Goal: Task Accomplishment & Management: Use online tool/utility

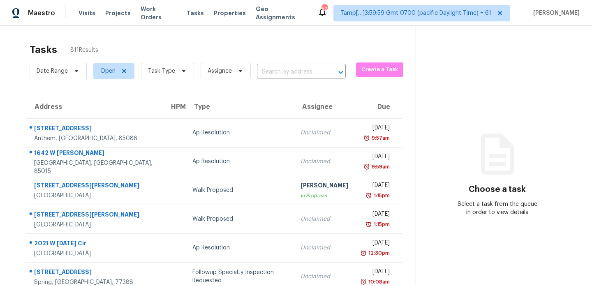
click at [175, 76] on span "Task Type" at bounding box center [167, 71] width 53 height 16
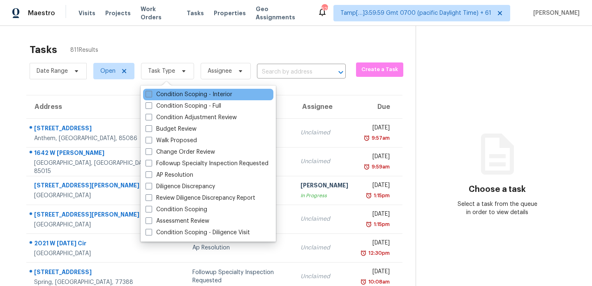
click at [178, 94] on label "Condition Scoping - Interior" at bounding box center [189, 94] width 87 height 8
click at [151, 94] on input "Condition Scoping - Interior" at bounding box center [148, 92] width 5 height 5
checkbox input "true"
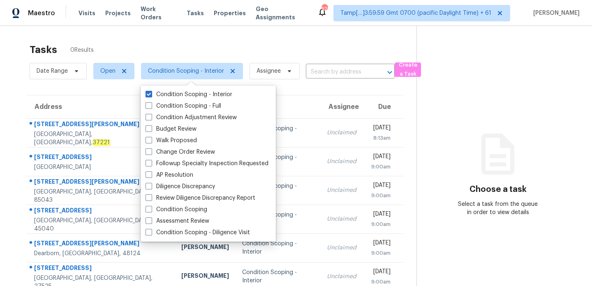
click at [211, 42] on div "Tasks 0 Results" at bounding box center [223, 49] width 387 height 21
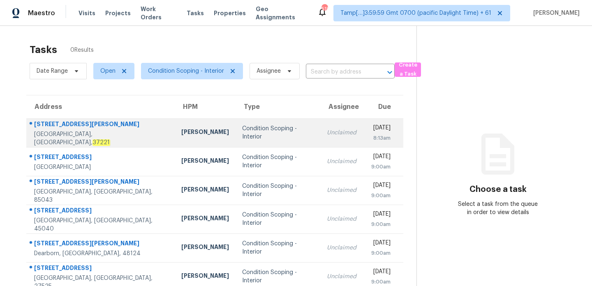
click at [100, 127] on div "[STREET_ADDRESS][PERSON_NAME]" at bounding box center [101, 125] width 134 height 10
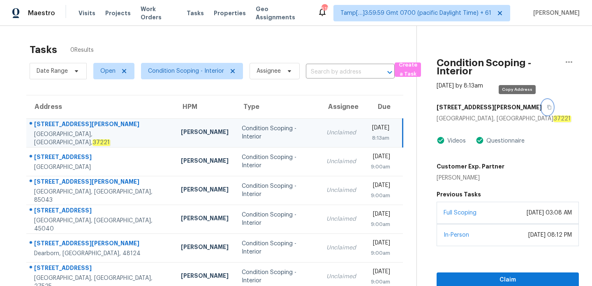
click at [542, 107] on button "button" at bounding box center [547, 107] width 11 height 15
click at [14, 75] on section "Tasks 0 Results Date Range Open Condition Scoping - Interior Assignee ​ Create …" at bounding box center [214, 226] width 403 height 374
click at [146, 43] on div "Tasks 0 Results" at bounding box center [223, 49] width 387 height 21
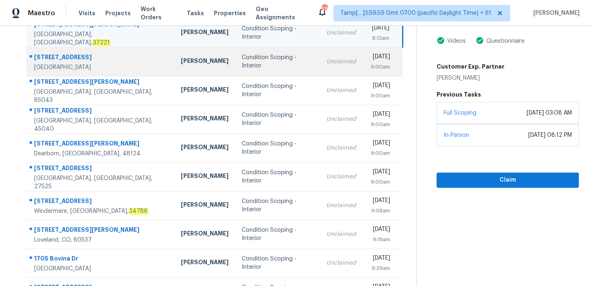
scroll to position [114, 0]
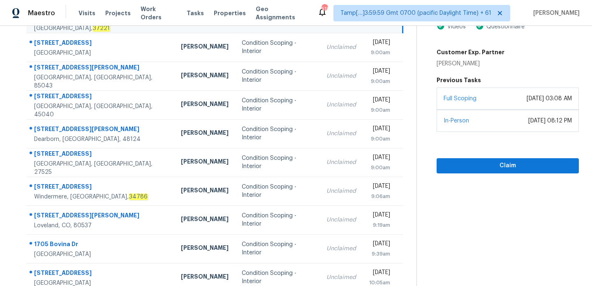
click at [549, 247] on section "Condition Scoping - Interior [DATE] by 8:13am [STREET_ADDRESS][PERSON_NAME] Vid…" at bounding box center [498, 113] width 162 height 403
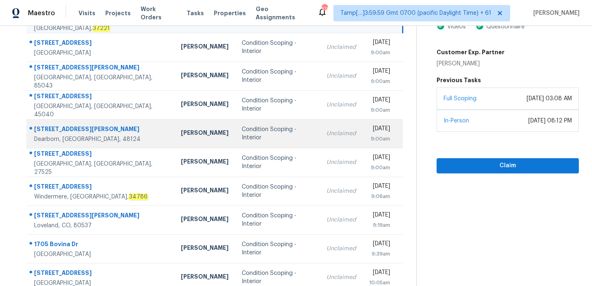
scroll to position [0, 0]
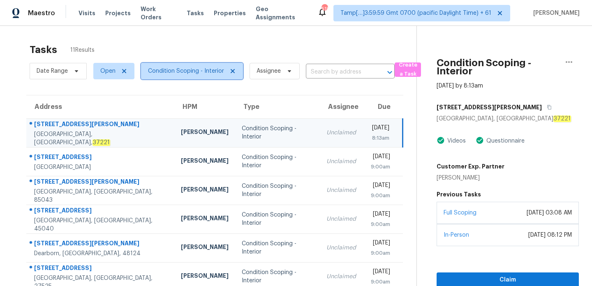
click at [215, 73] on span "Condition Scoping - Interior" at bounding box center [186, 71] width 76 height 8
click at [270, 41] on div "Tasks 11 Results" at bounding box center [223, 49] width 387 height 21
click at [572, 61] on icon "button" at bounding box center [569, 62] width 7 height 2
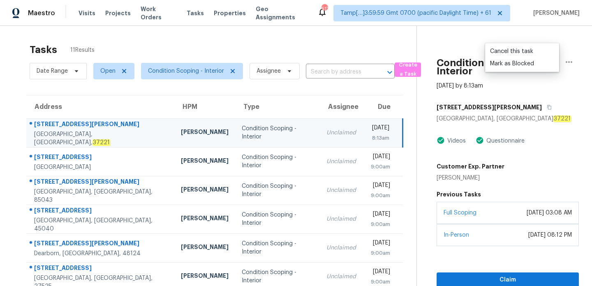
click at [339, 51] on div "Tasks 11 Results" at bounding box center [223, 49] width 387 height 21
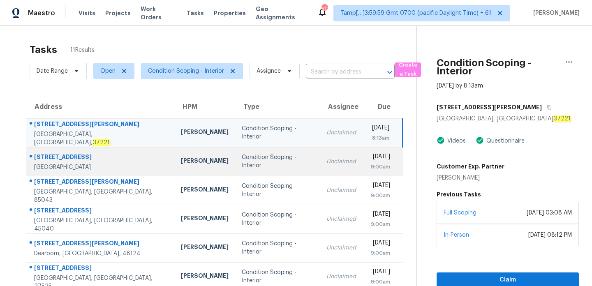
click at [106, 159] on div "[STREET_ADDRESS]" at bounding box center [101, 158] width 134 height 10
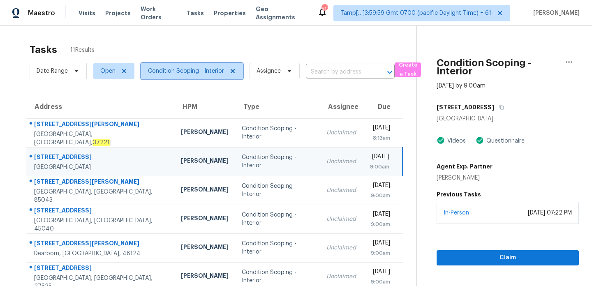
click at [230, 67] on span "Condition Scoping - Interior" at bounding box center [192, 71] width 102 height 16
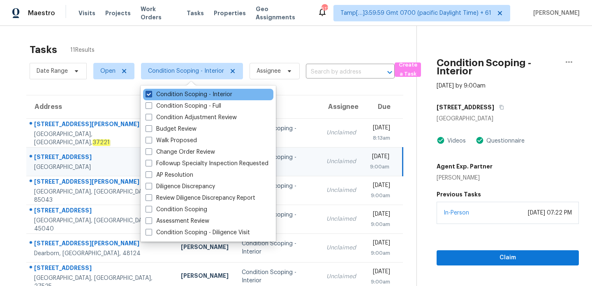
click at [148, 93] on span at bounding box center [149, 94] width 7 height 7
click at [148, 93] on input "Condition Scoping - Interior" at bounding box center [148, 92] width 5 height 5
checkbox input "false"
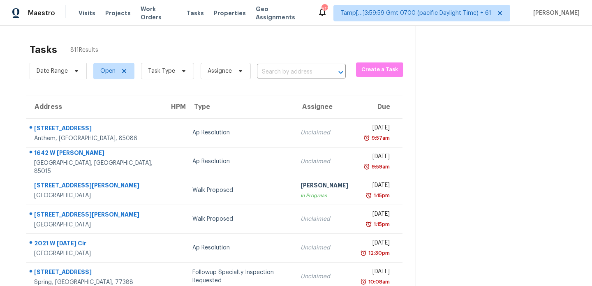
click at [210, 46] on div "Tasks 811 Results" at bounding box center [223, 49] width 386 height 21
drag, startPoint x: 194, startPoint y: 60, endPoint x: 197, endPoint y: 69, distance: 9.2
click at [197, 69] on div "Tasks 811 Results Date Range Open Task Type Assignee ​ Create a Task" at bounding box center [223, 60] width 386 height 43
click at [200, 50] on div "Tasks 811 Results" at bounding box center [223, 49] width 386 height 21
click at [292, 75] on input "text" at bounding box center [290, 72] width 66 height 13
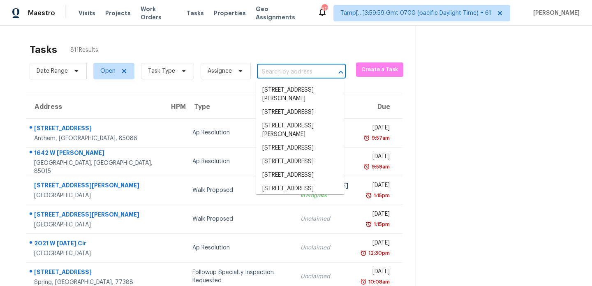
paste input "[STREET_ADDRESS][PERSON_NAME]"
type input "[STREET_ADDRESS][PERSON_NAME]"
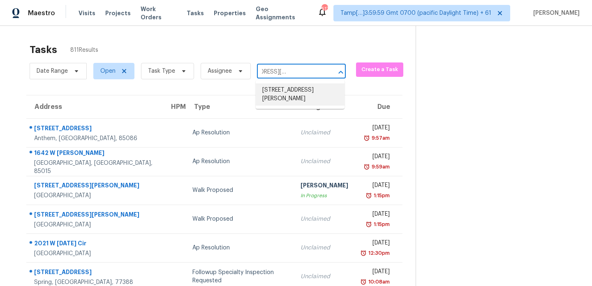
click at [306, 88] on li "[STREET_ADDRESS][PERSON_NAME]" at bounding box center [300, 94] width 89 height 22
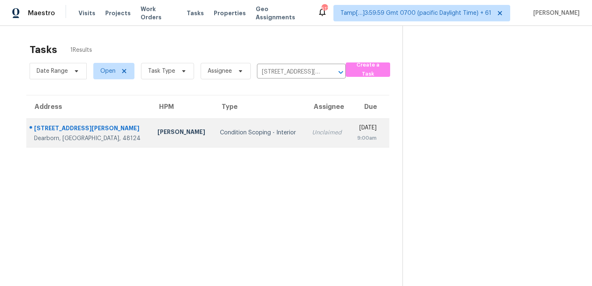
click at [73, 129] on div "[STREET_ADDRESS][PERSON_NAME]" at bounding box center [89, 129] width 110 height 10
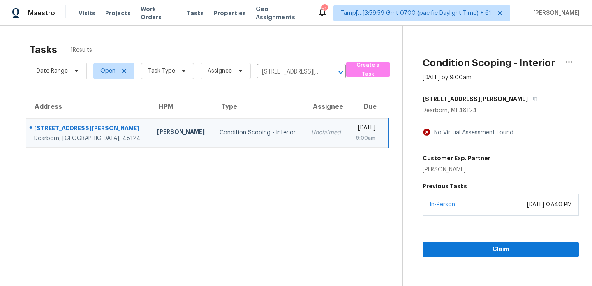
click at [425, 132] on img at bounding box center [427, 132] width 8 height 9
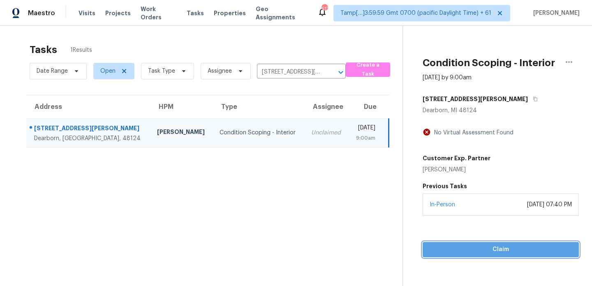
click at [492, 255] on span "Claim" at bounding box center [500, 250] width 143 height 10
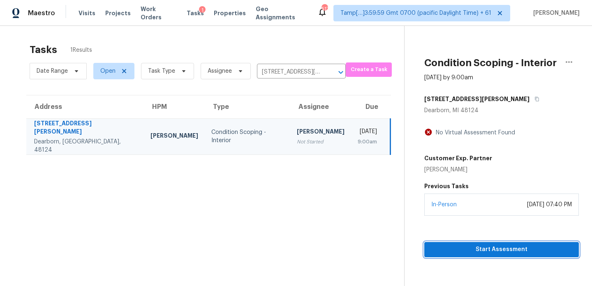
click at [492, 254] on span "Start Assessment" at bounding box center [501, 250] width 141 height 10
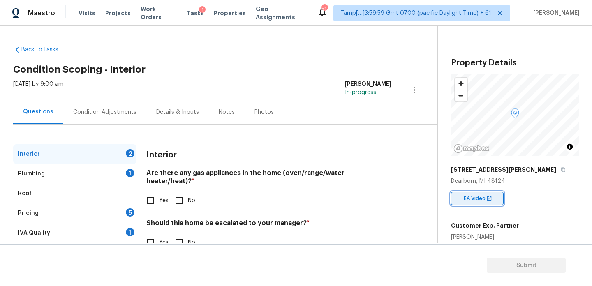
click at [487, 201] on img at bounding box center [490, 199] width 6 height 6
click at [491, 196] on img at bounding box center [490, 199] width 6 height 6
click at [382, 46] on div "Back to tasks Condition Scoping - Interior [DATE] by 9:00 am [PERSON_NAME] K In…" at bounding box center [225, 152] width 424 height 226
click at [488, 199] on img at bounding box center [490, 199] width 6 height 6
click at [416, 86] on icon "button" at bounding box center [415, 90] width 10 height 10
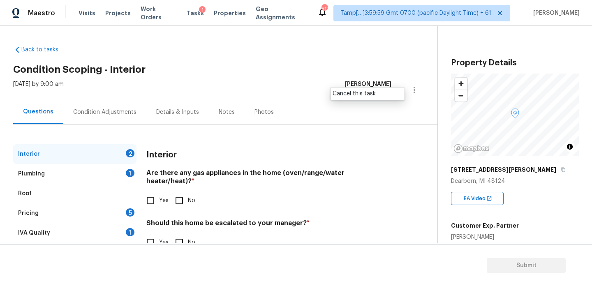
click at [425, 130] on div "Back to tasks Condition Scoping - Interior [DATE] by 9:00 am [PERSON_NAME] K In…" at bounding box center [225, 152] width 424 height 226
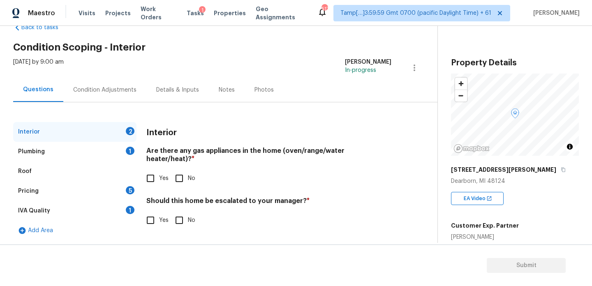
click at [126, 94] on div "Condition Adjustments" at bounding box center [104, 90] width 83 height 24
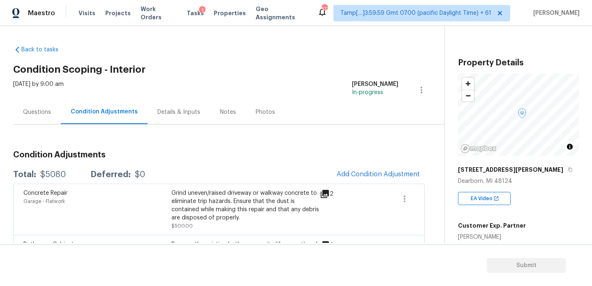
click at [186, 108] on div "Details & Inputs" at bounding box center [179, 112] width 43 height 8
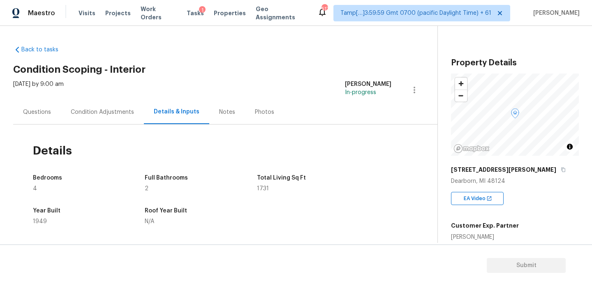
click at [233, 115] on div "Notes" at bounding box center [227, 112] width 36 height 24
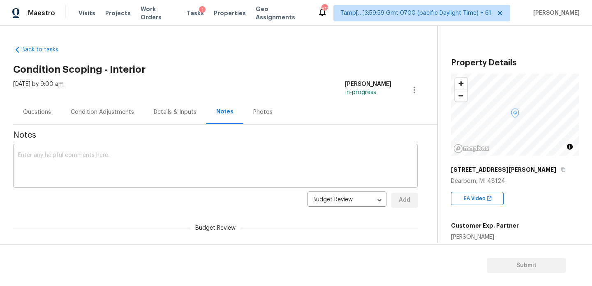
scroll to position [58, 0]
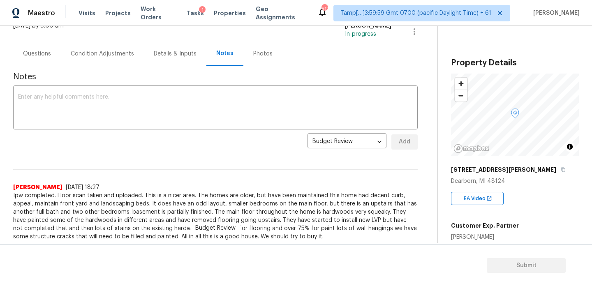
click at [259, 57] on div "Photos" at bounding box center [262, 54] width 19 height 8
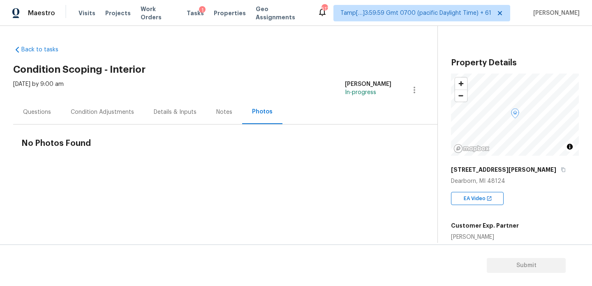
click at [31, 115] on div "Questions" at bounding box center [37, 112] width 28 height 8
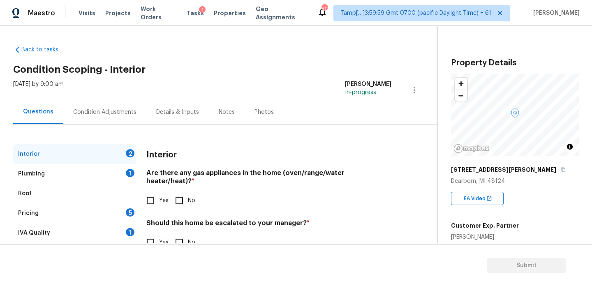
scroll to position [22, 0]
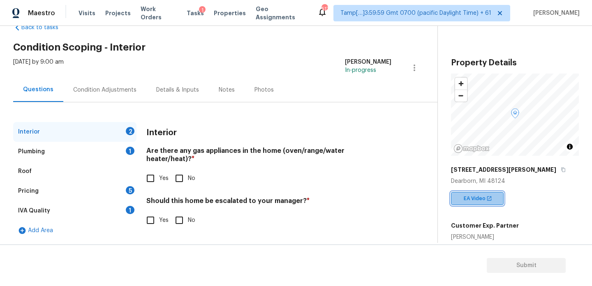
click at [489, 196] on img at bounding box center [490, 199] width 6 height 6
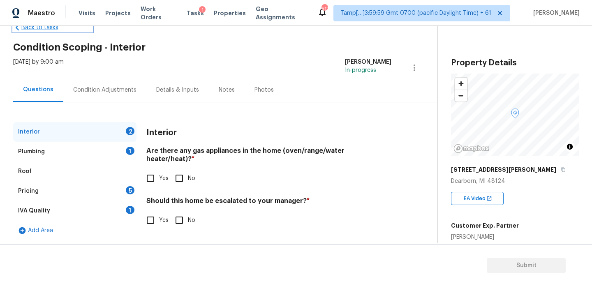
click at [34, 26] on link "Back to tasks" at bounding box center [52, 27] width 79 height 8
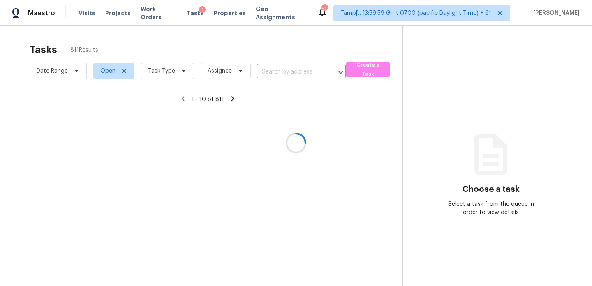
click at [223, 69] on div at bounding box center [296, 143] width 592 height 286
click at [242, 68] on div at bounding box center [296, 143] width 592 height 286
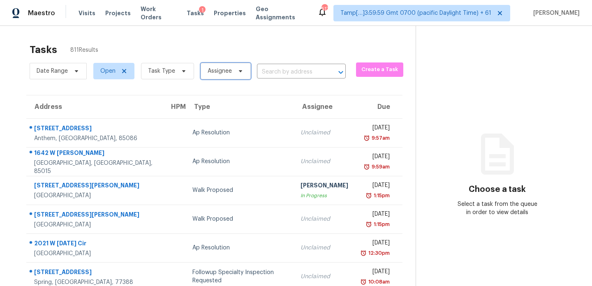
click at [235, 72] on span at bounding box center [239, 71] width 9 height 7
type input "p"
click at [290, 77] on input "text" at bounding box center [290, 72] width 66 height 13
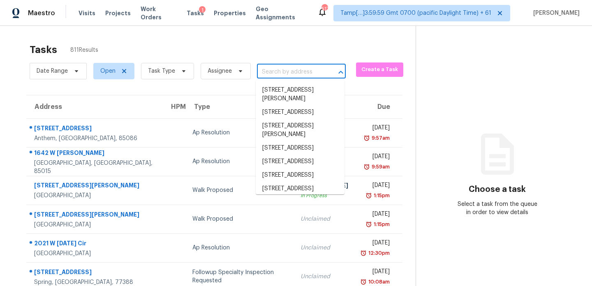
paste input "[STREET_ADDRESS][PERSON_NAME]"
type input "[STREET_ADDRESS][PERSON_NAME]"
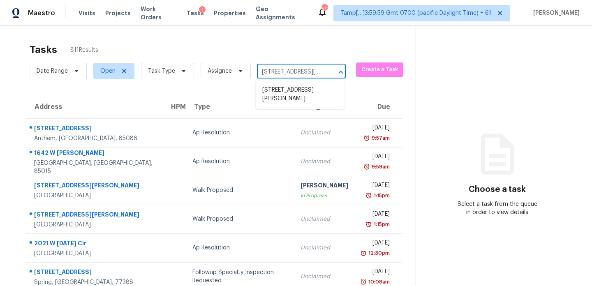
scroll to position [0, 37]
click at [296, 95] on li "[STREET_ADDRESS][PERSON_NAME]" at bounding box center [300, 94] width 89 height 22
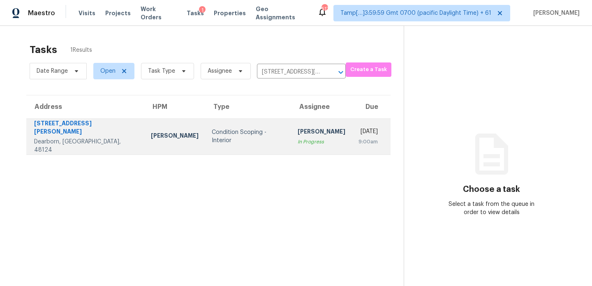
click at [298, 132] on div "[PERSON_NAME]" at bounding box center [322, 133] width 48 height 10
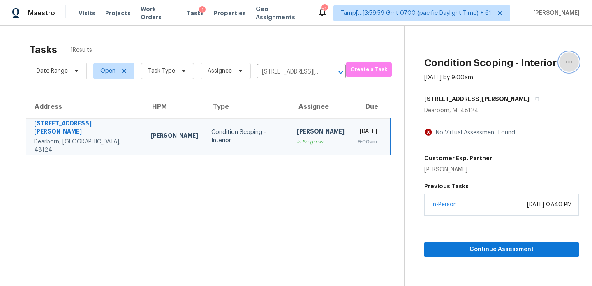
click at [569, 59] on icon "button" at bounding box center [569, 62] width 10 height 10
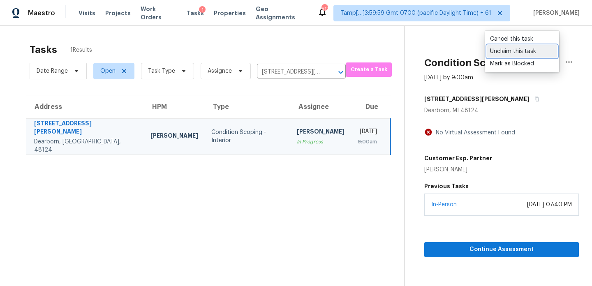
click at [542, 52] on div "Unclaim this task" at bounding box center [522, 51] width 64 height 8
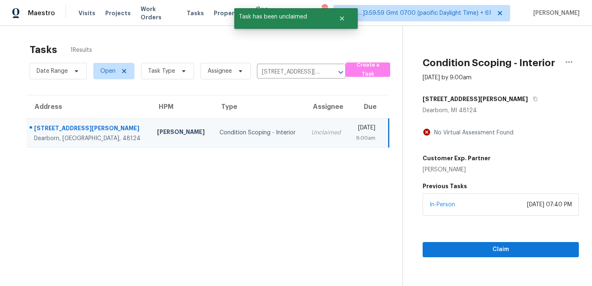
click at [246, 189] on section "Tasks 1 Results Date Range Open Task Type Assignee [STREET_ADDRESS][PERSON_NAME…" at bounding box center [208, 175] width 390 height 273
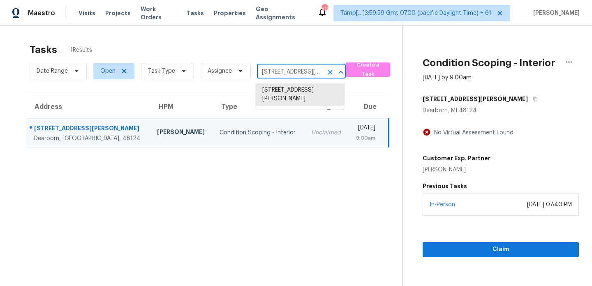
click at [300, 72] on input "[STREET_ADDRESS][PERSON_NAME]" at bounding box center [290, 72] width 66 height 13
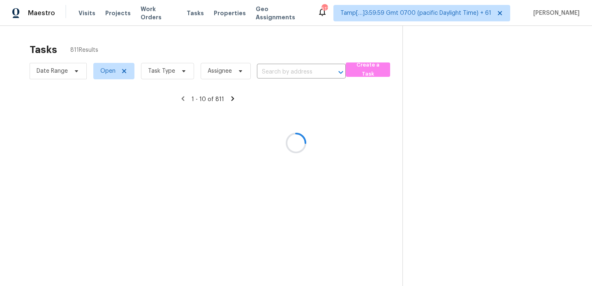
click at [297, 71] on div at bounding box center [296, 143] width 592 height 286
click at [274, 72] on div at bounding box center [296, 143] width 592 height 286
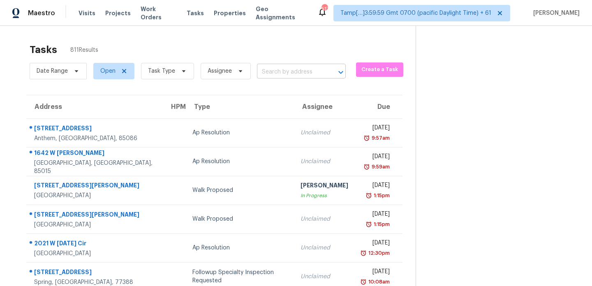
click at [278, 68] on input "text" at bounding box center [290, 72] width 66 height 13
paste input "[STREET_ADDRESS][MEDICAL_DATA]"
type input "[STREET_ADDRESS][MEDICAL_DATA]"
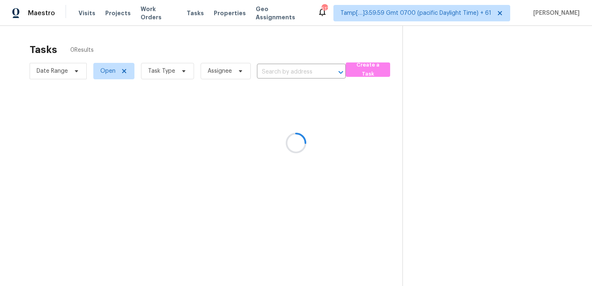
type input "[STREET_ADDRESS][MEDICAL_DATA]"
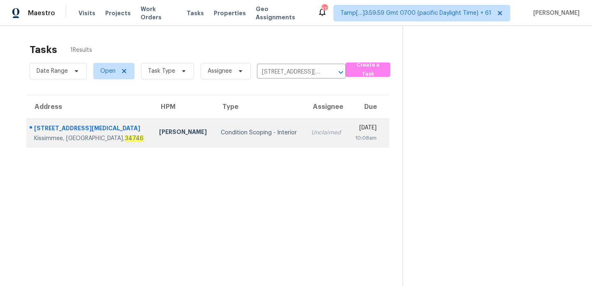
click at [256, 138] on td "Condition Scoping - Interior" at bounding box center [259, 132] width 90 height 29
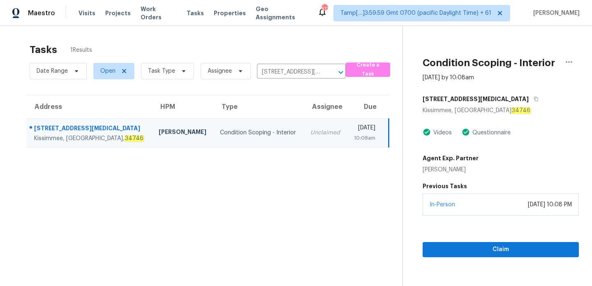
scroll to position [26, 0]
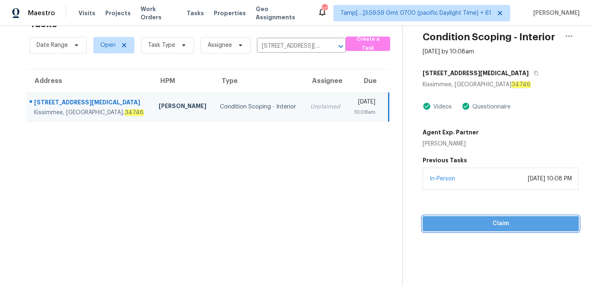
click at [527, 224] on span "Claim" at bounding box center [500, 224] width 143 height 10
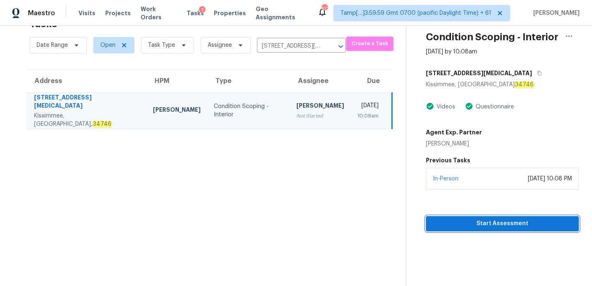
click at [485, 225] on span "Start Assessment" at bounding box center [503, 224] width 140 height 10
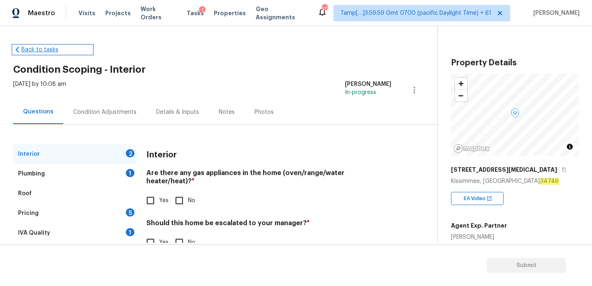
click at [44, 49] on link "Back to tasks" at bounding box center [52, 50] width 79 height 8
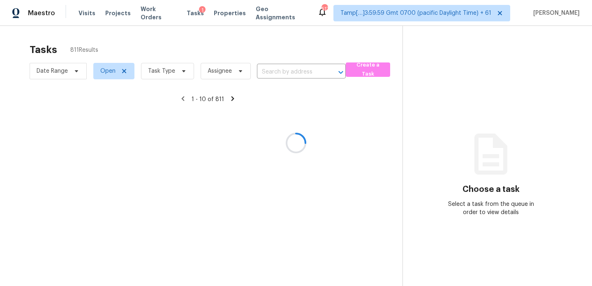
click at [307, 71] on div at bounding box center [296, 143] width 592 height 286
click at [275, 70] on div at bounding box center [296, 143] width 592 height 286
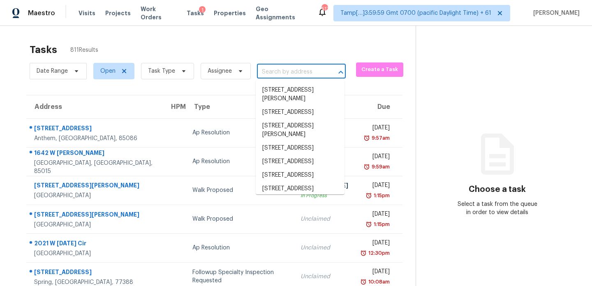
click at [294, 69] on input "text" at bounding box center [290, 72] width 66 height 13
paste input "[STREET_ADDRESS][MEDICAL_DATA]"
type input "[STREET_ADDRESS][MEDICAL_DATA]"
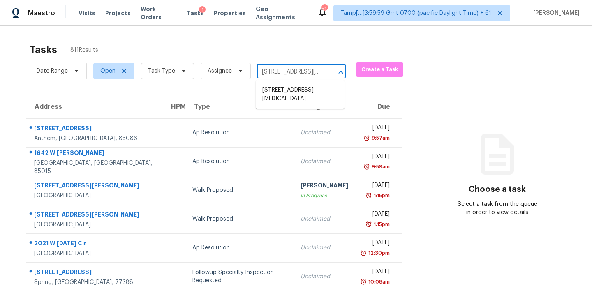
scroll to position [0, 49]
click at [298, 95] on span "[STREET_ADDRESS][MEDICAL_DATA]" at bounding box center [300, 94] width 76 height 17
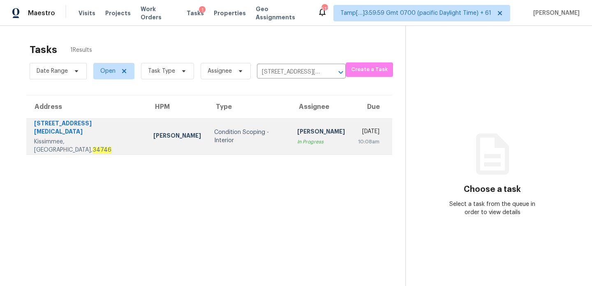
click at [302, 144] on td "[PERSON_NAME] K In Progress" at bounding box center [321, 136] width 61 height 36
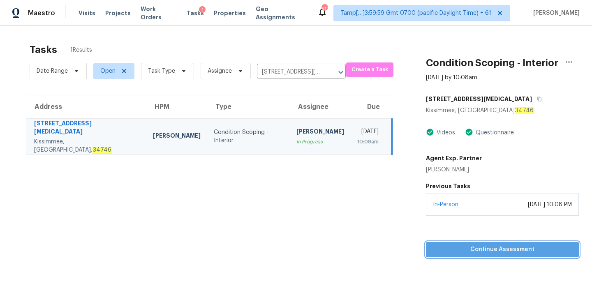
click at [551, 243] on button "Continue Assessment" at bounding box center [502, 249] width 153 height 15
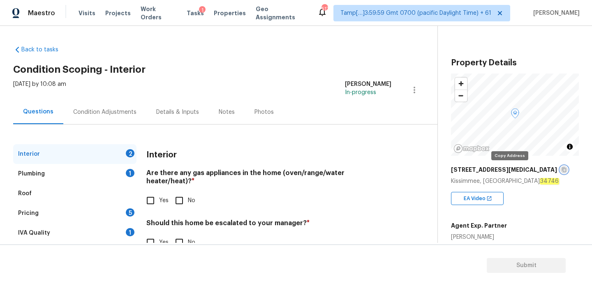
click at [562, 170] on icon "button" at bounding box center [564, 170] width 4 height 5
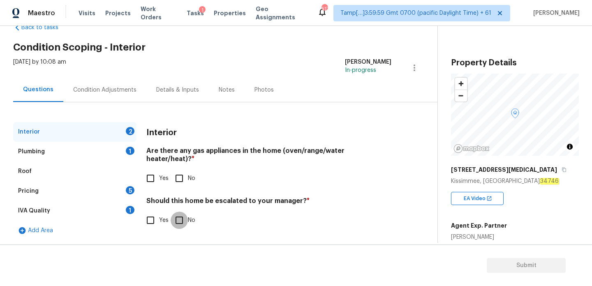
click at [177, 212] on input "No" at bounding box center [179, 220] width 17 height 17
checkbox input "true"
click at [98, 208] on div "IVA Quality 1" at bounding box center [74, 211] width 123 height 20
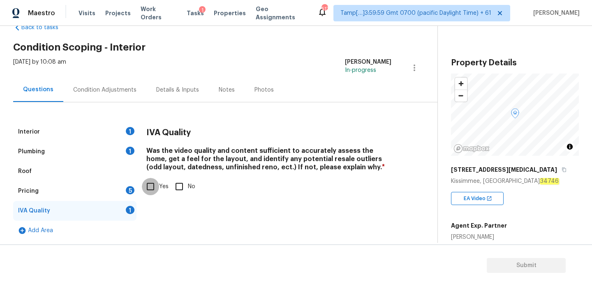
click at [154, 184] on input "Yes" at bounding box center [150, 186] width 17 height 17
checkbox input "true"
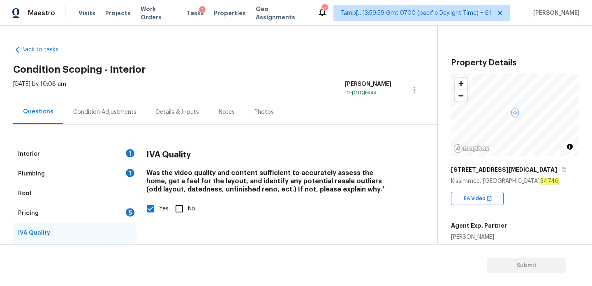
click at [82, 145] on div "Interior 1" at bounding box center [74, 154] width 123 height 20
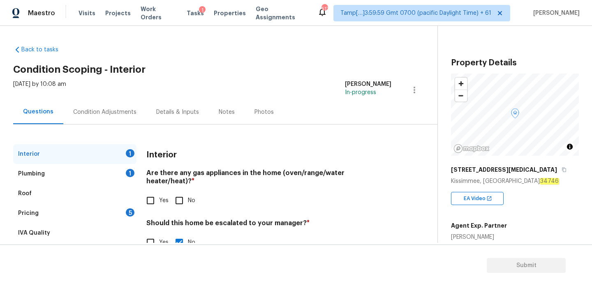
click at [177, 195] on input "No" at bounding box center [179, 200] width 17 height 17
checkbox input "true"
click at [153, 196] on input "Yes" at bounding box center [150, 200] width 17 height 17
checkbox input "true"
checkbox input "false"
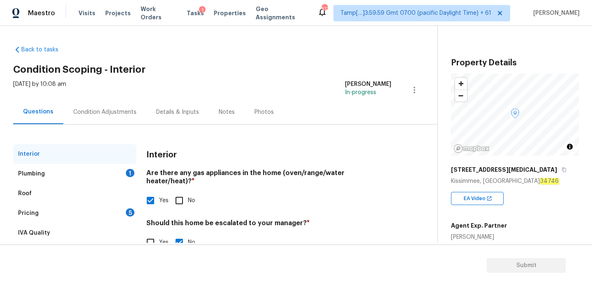
scroll to position [22, 0]
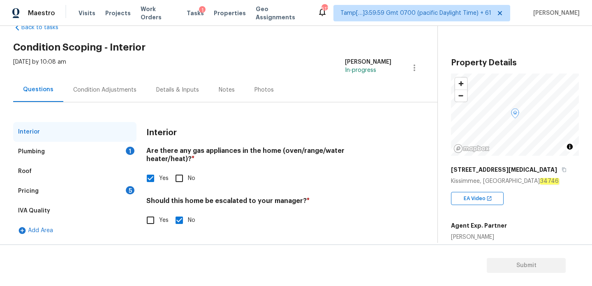
click at [107, 149] on div "Plumbing 1" at bounding box center [74, 152] width 123 height 20
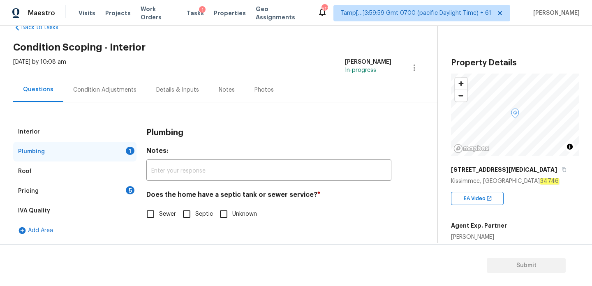
click at [155, 213] on input "Sewer" at bounding box center [150, 214] width 17 height 17
checkbox input "true"
click at [292, 38] on div "Back to tasks Condition Scoping - Interior [DATE] by 10:08 am [PERSON_NAME] K I…" at bounding box center [225, 130] width 424 height 226
click at [44, 190] on div "Pricing 5" at bounding box center [74, 191] width 123 height 20
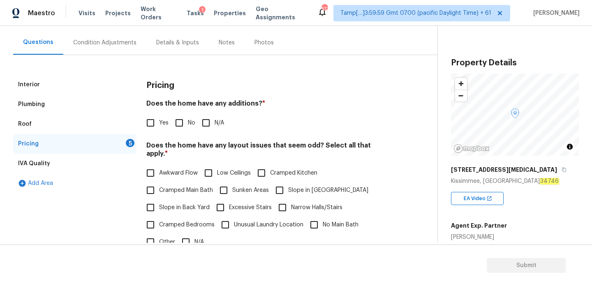
scroll to position [70, 0]
click at [176, 127] on input "No" at bounding box center [179, 122] width 17 height 17
checkbox input "true"
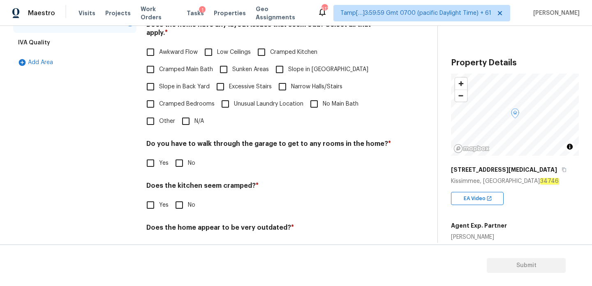
scroll to position [207, 0]
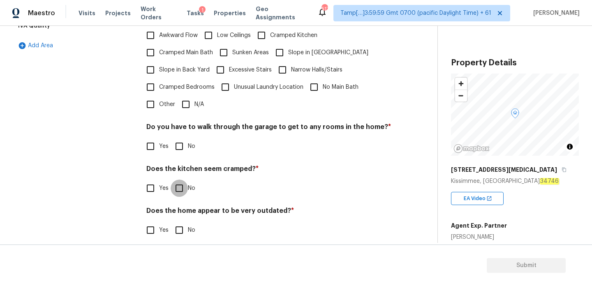
click at [179, 181] on input "No" at bounding box center [179, 188] width 17 height 17
checkbox input "true"
click at [179, 223] on input "No" at bounding box center [179, 230] width 17 height 17
checkbox input "true"
click at [178, 138] on input "No" at bounding box center [179, 146] width 17 height 17
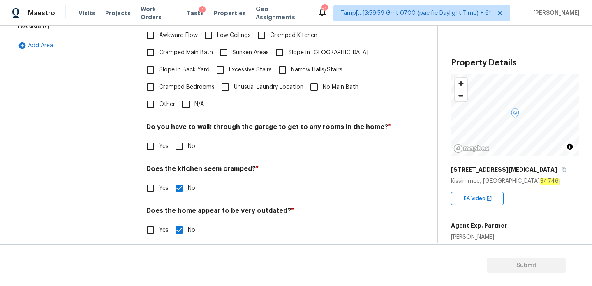
checkbox input "true"
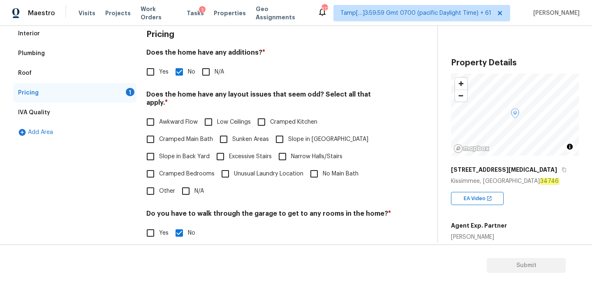
scroll to position [119, 0]
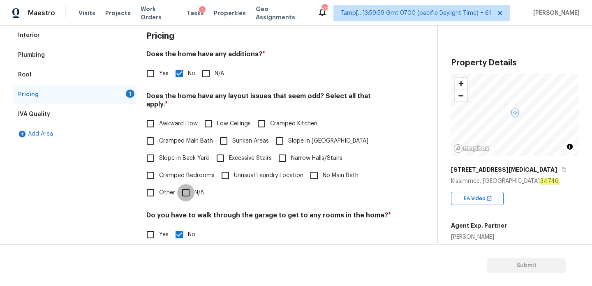
click at [184, 184] on input "N/A" at bounding box center [185, 192] width 17 height 17
checkbox input "true"
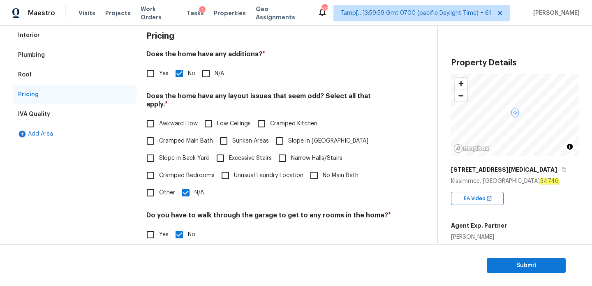
click at [278, 133] on input "Slope in [GEOGRAPHIC_DATA]" at bounding box center [279, 140] width 17 height 17
checkbox input "true"
click at [152, 150] on input "Slope in Back Yard" at bounding box center [150, 158] width 17 height 17
checkbox input "true"
click at [186, 184] on input "N/A" at bounding box center [185, 192] width 17 height 17
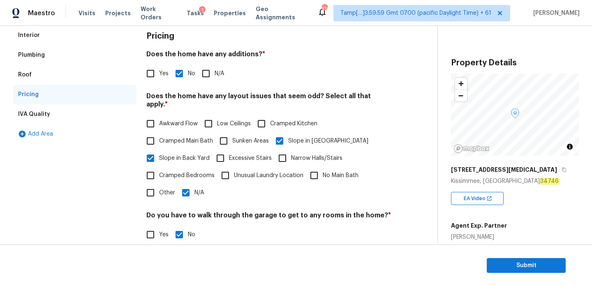
checkbox input "false"
click at [334, 37] on div "Pricing" at bounding box center [268, 36] width 245 height 21
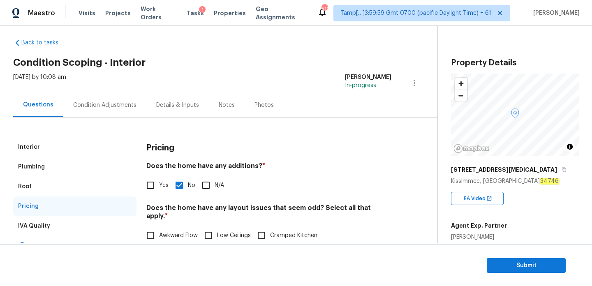
scroll to position [0, 0]
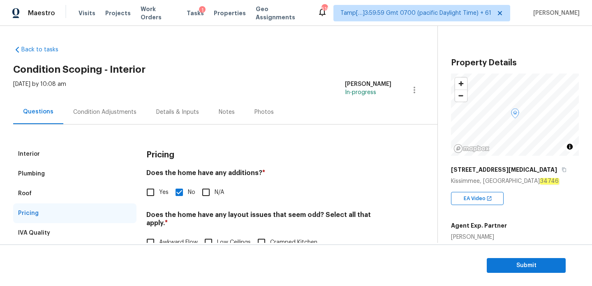
click at [95, 117] on div "Condition Adjustments" at bounding box center [104, 112] width 83 height 24
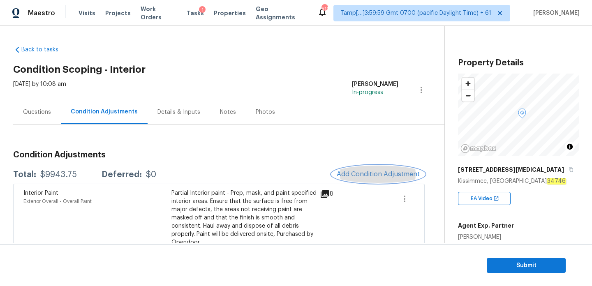
click at [386, 175] on span "Add Condition Adjustment" at bounding box center [378, 174] width 83 height 7
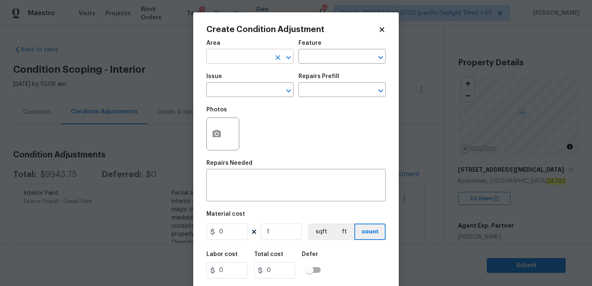
click at [270, 62] on input "text" at bounding box center [238, 57] width 64 height 13
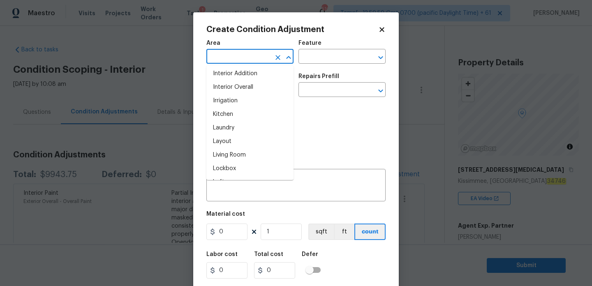
scroll to position [329, 0]
click at [376, 58] on icon "Open" at bounding box center [381, 58] width 10 height 10
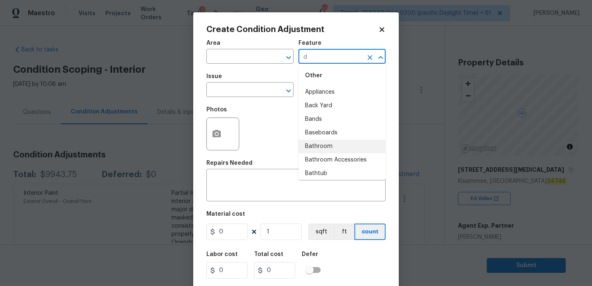
scroll to position [0, 0]
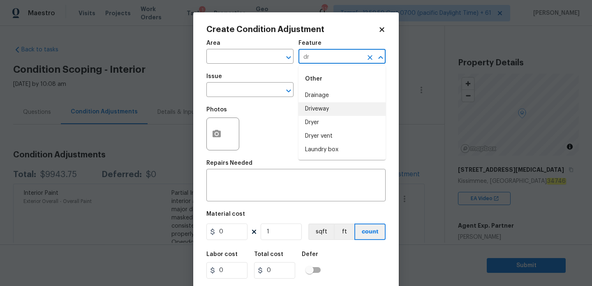
click at [325, 107] on li "Driveway" at bounding box center [342, 109] width 87 height 14
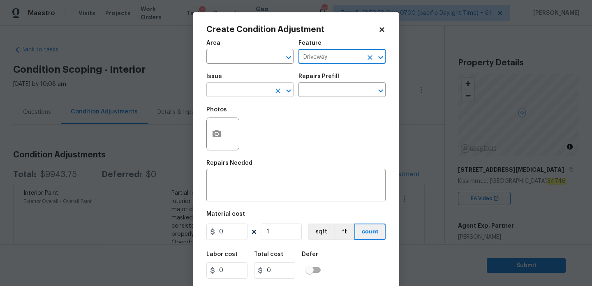
type input "Driveway"
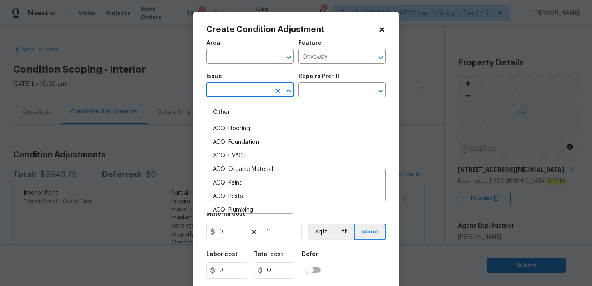
click at [251, 93] on input "text" at bounding box center [238, 90] width 64 height 13
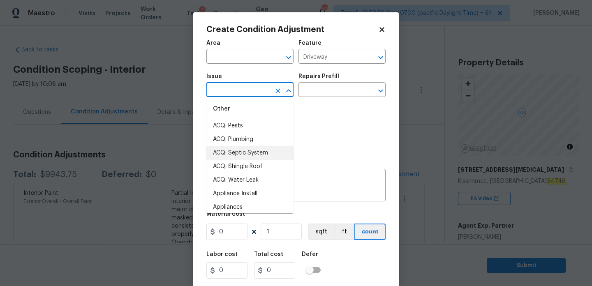
click at [325, 132] on div "Photos" at bounding box center [295, 128] width 179 height 53
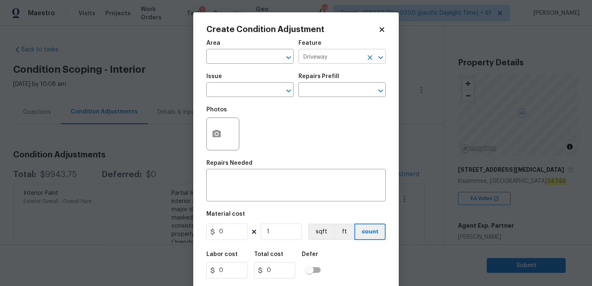
click at [355, 57] on input "Driveway" at bounding box center [331, 57] width 64 height 13
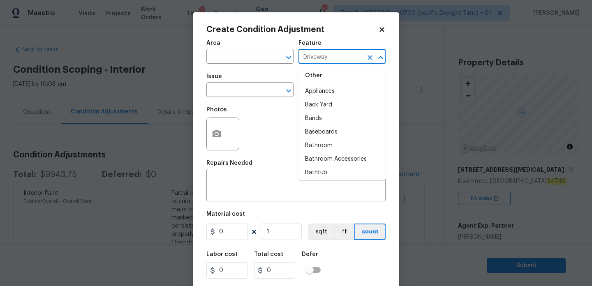
scroll to position [0, 0]
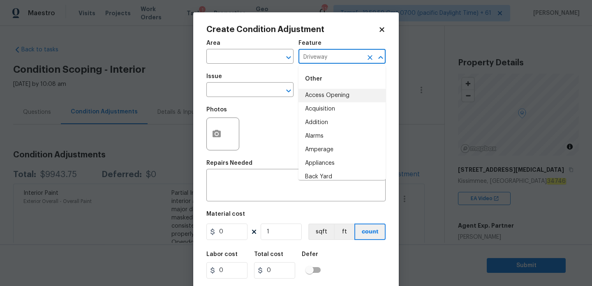
click at [383, 26] on icon at bounding box center [381, 29] width 7 height 7
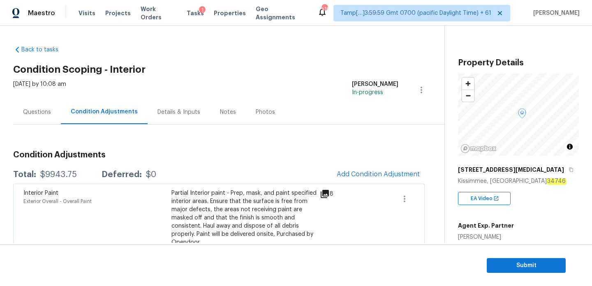
click at [514, 166] on div "[STREET_ADDRESS][MEDICAL_DATA]" at bounding box center [518, 169] width 121 height 15
click at [569, 171] on icon "button" at bounding box center [571, 169] width 5 height 5
click at [39, 111] on div "Questions" at bounding box center [37, 112] width 28 height 8
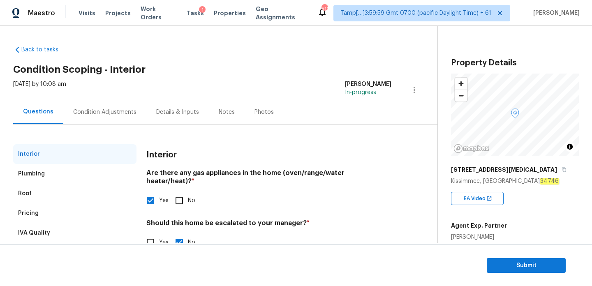
scroll to position [22, 0]
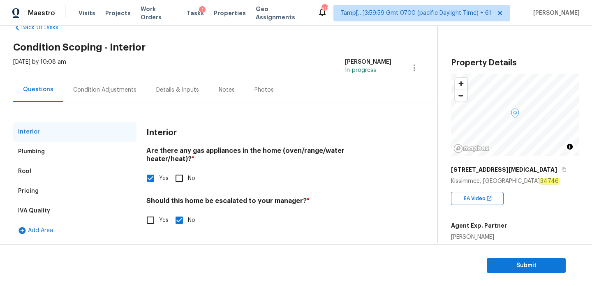
click at [43, 192] on div "Pricing" at bounding box center [74, 191] width 123 height 20
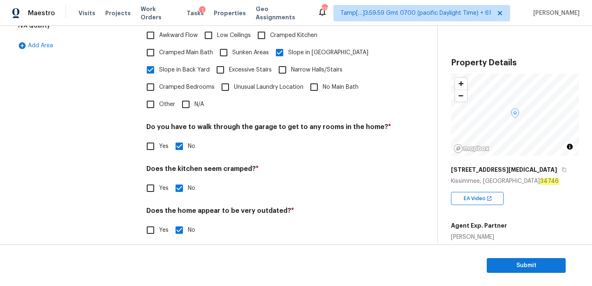
scroll to position [0, 0]
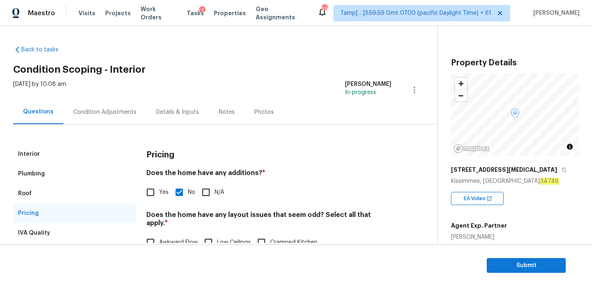
click at [133, 120] on div "Condition Adjustments" at bounding box center [104, 112] width 83 height 24
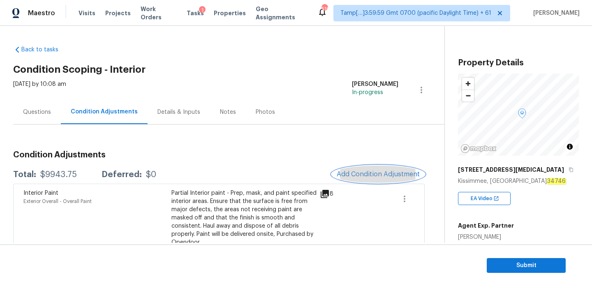
click at [341, 171] on span "Add Condition Adjustment" at bounding box center [378, 174] width 83 height 7
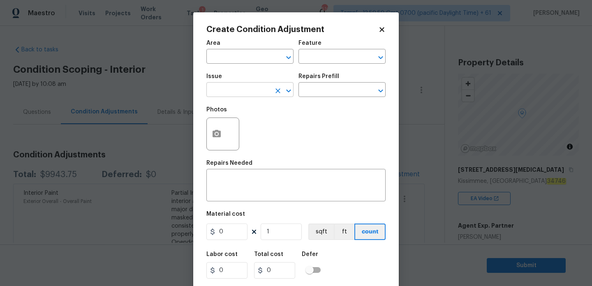
click at [253, 95] on input "text" at bounding box center [238, 90] width 64 height 13
type input "ACQ: Flooring"
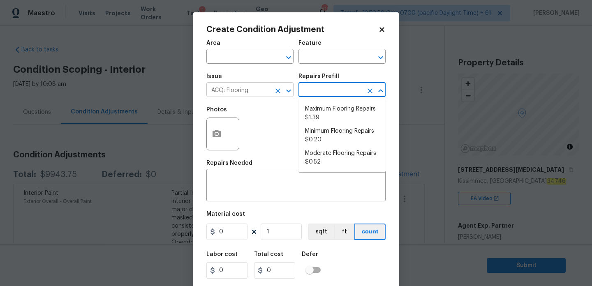
scroll to position [21, 0]
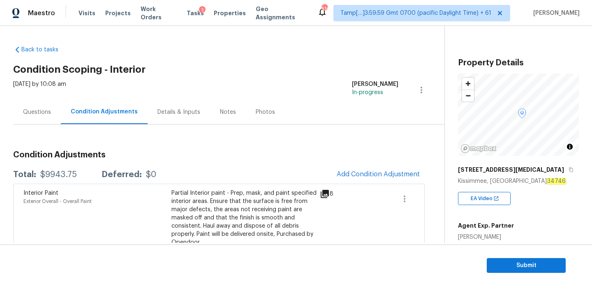
click at [170, 145] on body "Maestro Visits Projects Work Orders Tasks 1 Properties Geo Assignments 516 Tamp…" at bounding box center [296, 143] width 592 height 286
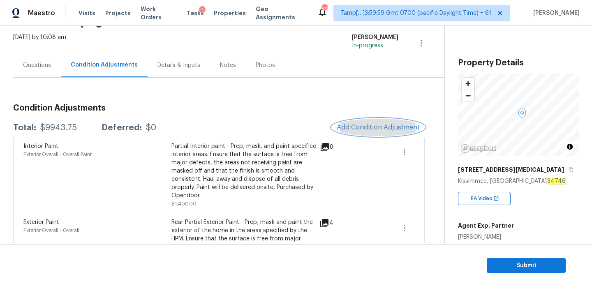
scroll to position [30, 0]
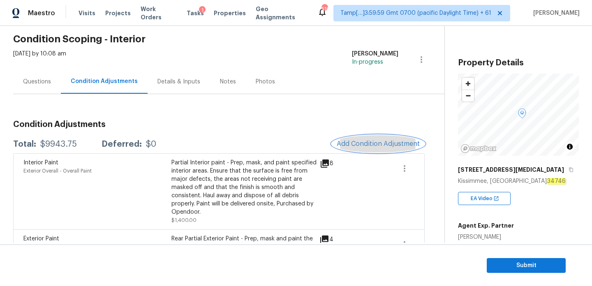
click at [377, 148] on button "Add Condition Adjustment" at bounding box center [378, 143] width 93 height 17
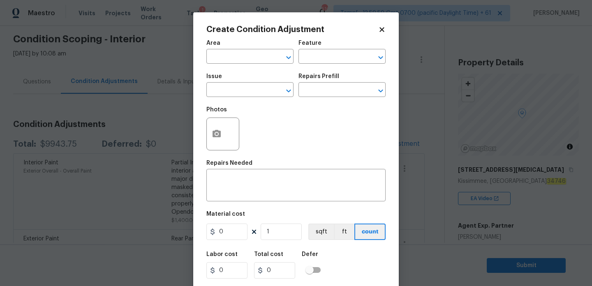
click at [284, 51] on div "Area" at bounding box center [249, 45] width 87 height 11
click at [243, 54] on input "text" at bounding box center [238, 57] width 64 height 13
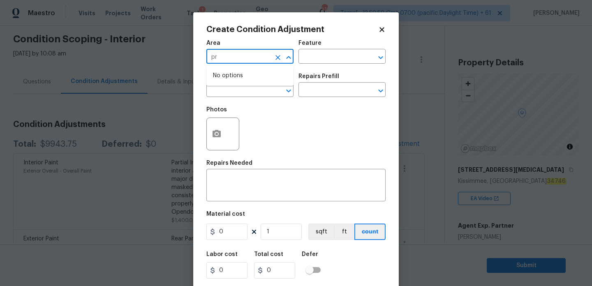
type input "p"
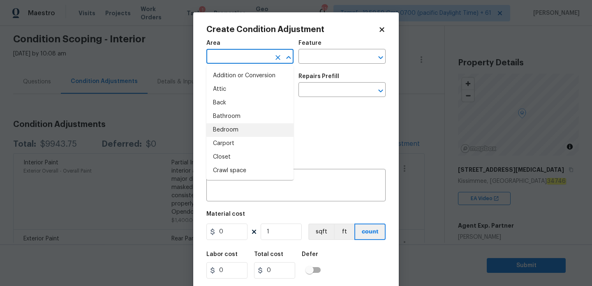
click at [236, 127] on li "Bedroom" at bounding box center [249, 130] width 87 height 14
type input "Bedroom"
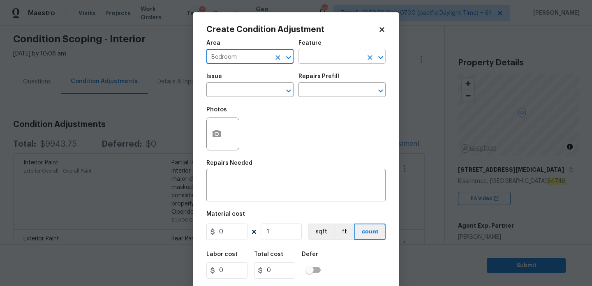
click at [322, 54] on input "text" at bounding box center [331, 57] width 64 height 13
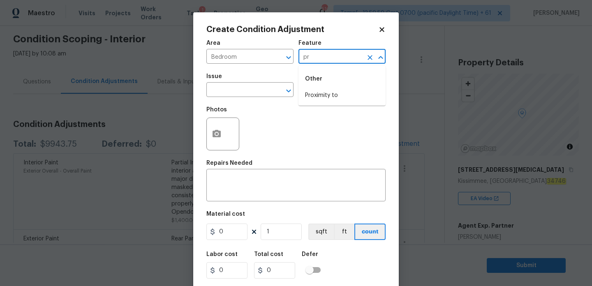
type input "p"
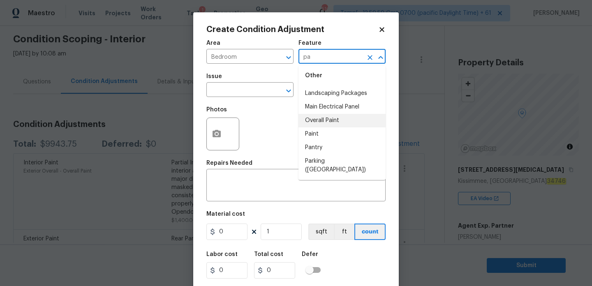
scroll to position [44, 0]
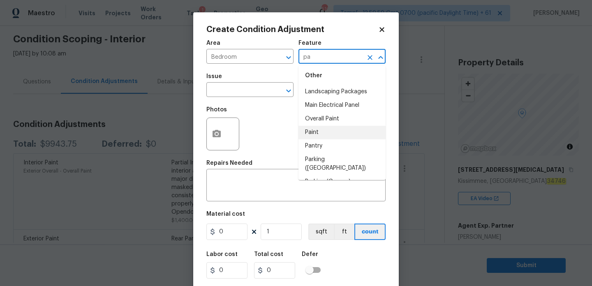
click at [327, 134] on li "Paint" at bounding box center [342, 133] width 87 height 14
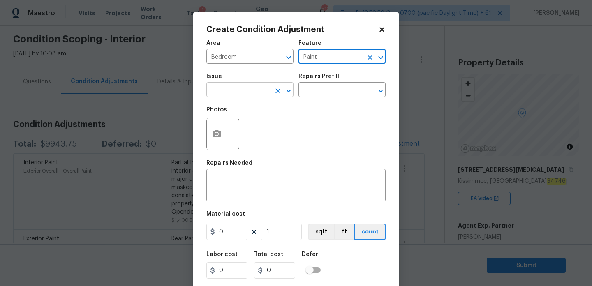
type input "Paint"
click at [248, 94] on input "text" at bounding box center [238, 90] width 64 height 13
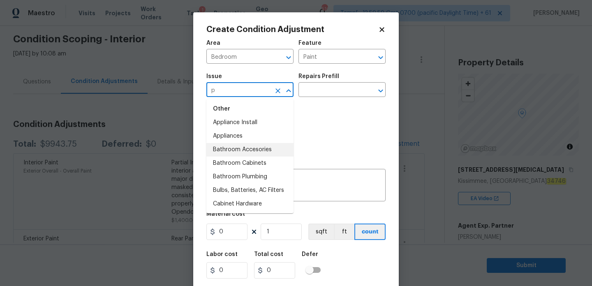
scroll to position [0, 0]
type input "p"
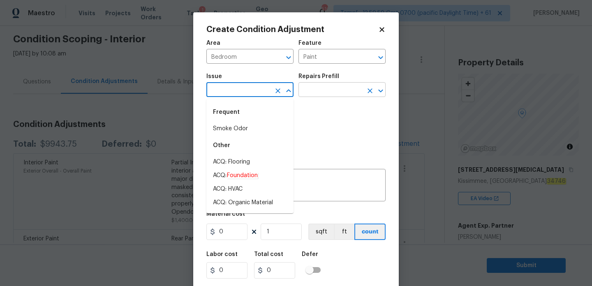
click at [336, 92] on input "text" at bounding box center [331, 90] width 64 height 13
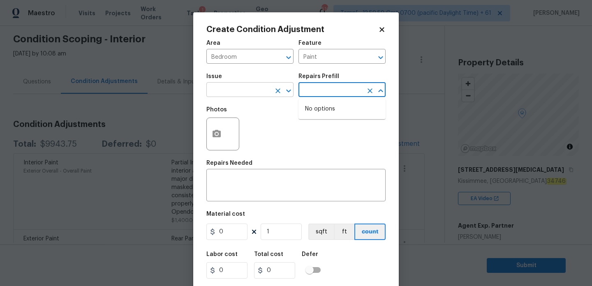
click at [262, 86] on input "text" at bounding box center [238, 90] width 64 height 13
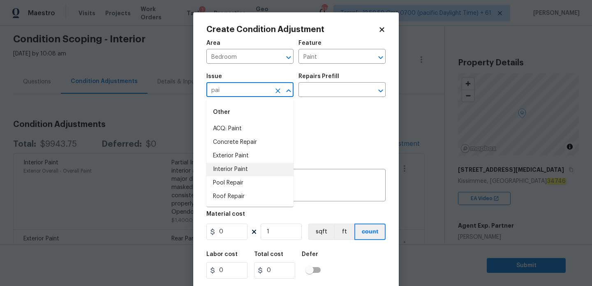
click at [248, 169] on li "Interior Paint" at bounding box center [249, 170] width 87 height 14
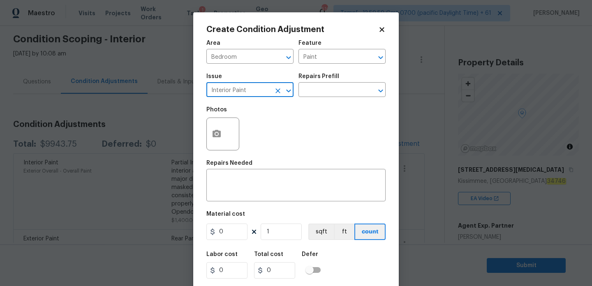
type input "Interior Paint"
click at [329, 98] on div "Issue Interior Paint ​ Repairs Prefill ​" at bounding box center [295, 85] width 179 height 33
click at [329, 92] on input "text" at bounding box center [331, 90] width 64 height 13
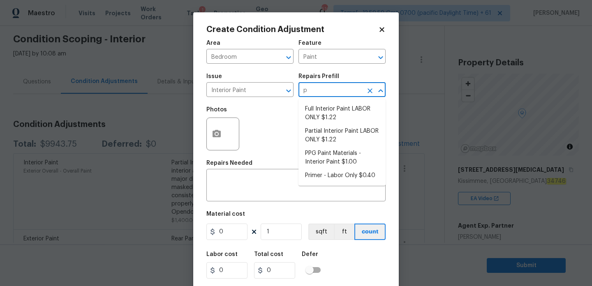
type input "pr"
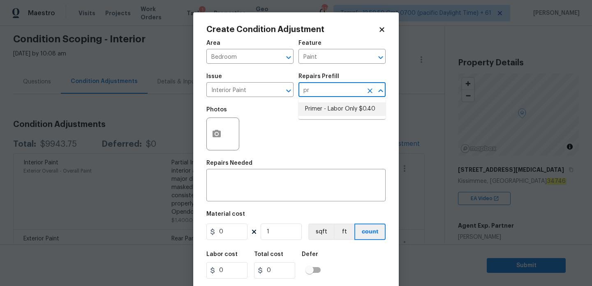
click at [327, 109] on li "Primer - Labor Only $0.40" at bounding box center [342, 109] width 87 height 14
type input "Overall Paint"
type textarea "Interior primer - PRIMER PROVIDED BY OPENDOOR - All nails, screws, drywall anch…"
type input "0.4"
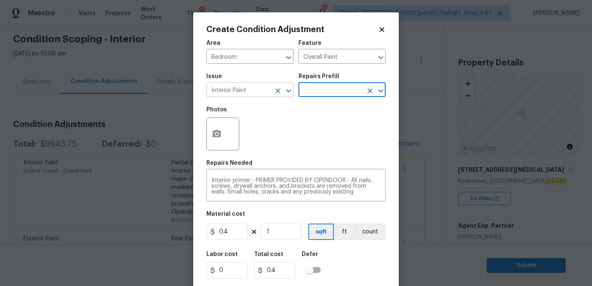
click at [260, 91] on input "Interior Paint" at bounding box center [238, 90] width 64 height 13
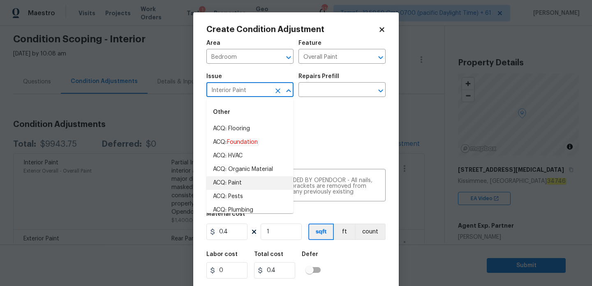
click at [237, 180] on li "ACQ: Paint" at bounding box center [249, 183] width 87 height 14
type input "ACQ: Paint"
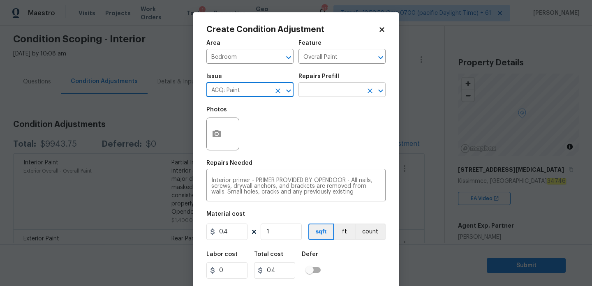
click at [330, 85] on input "text" at bounding box center [331, 90] width 64 height 13
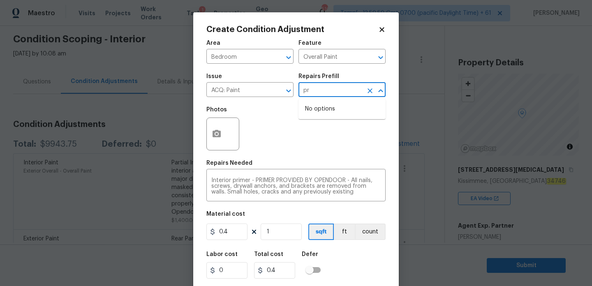
type input "p"
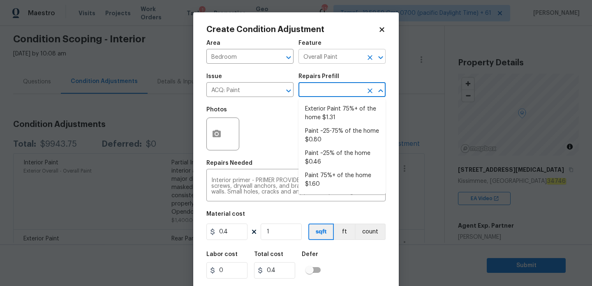
click at [340, 55] on input "Overall Paint" at bounding box center [331, 57] width 64 height 13
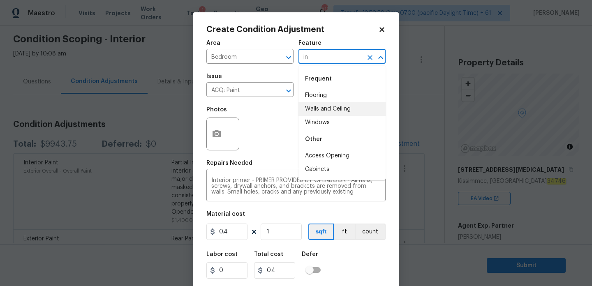
type input "i"
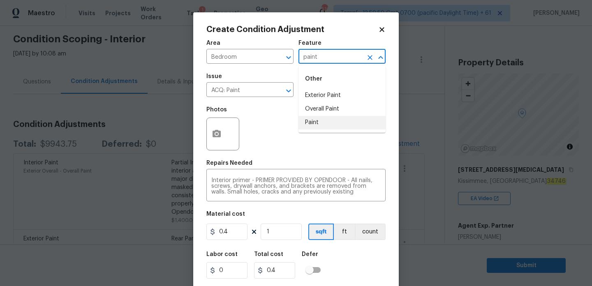
click at [333, 122] on li "Paint" at bounding box center [342, 123] width 87 height 14
type input "Paint"
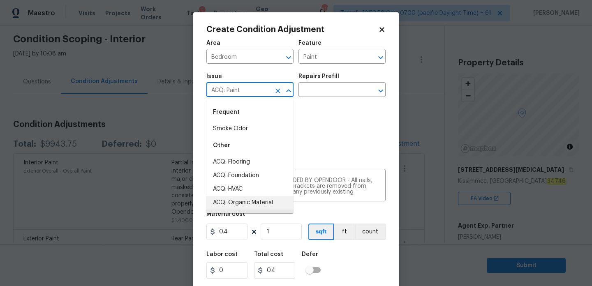
click at [237, 92] on input "ACQ: Paint" at bounding box center [238, 90] width 64 height 13
click at [279, 91] on icon "Clear" at bounding box center [278, 91] width 8 height 8
click at [243, 54] on input "Bedroom" at bounding box center [238, 57] width 64 height 13
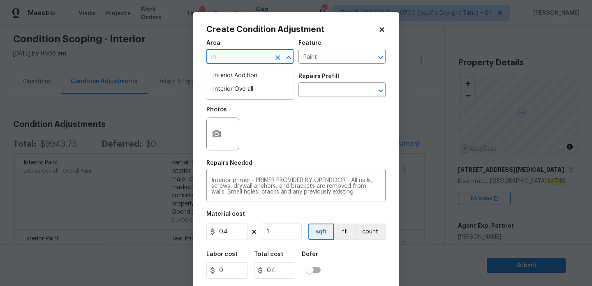
type input "i"
click at [237, 71] on li "Bedroom" at bounding box center [249, 76] width 87 height 14
type input "Bedroom"
click at [248, 94] on input "text" at bounding box center [238, 90] width 64 height 13
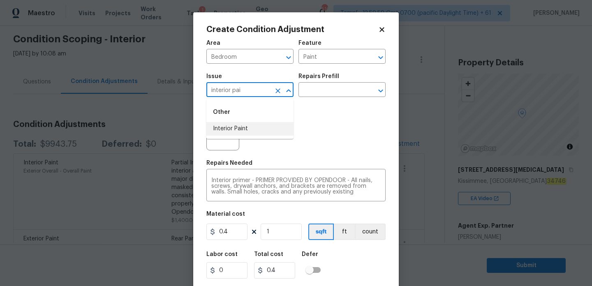
click at [248, 129] on li "Interior Paint" at bounding box center [249, 129] width 87 height 14
type input "Interior Paint"
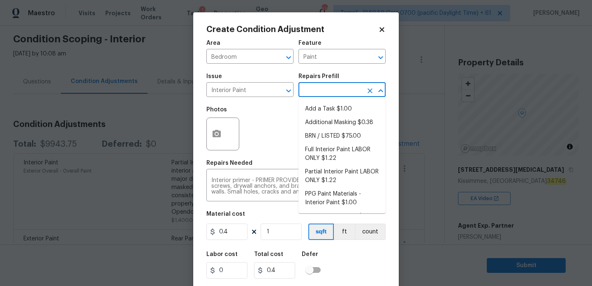
click at [351, 85] on input "text" at bounding box center [331, 90] width 64 height 13
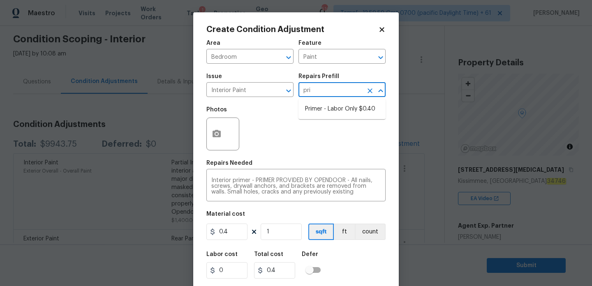
type input "prim"
click at [348, 111] on li "Primer - Labor Only $0.40" at bounding box center [342, 109] width 87 height 14
type input "Overall Paint"
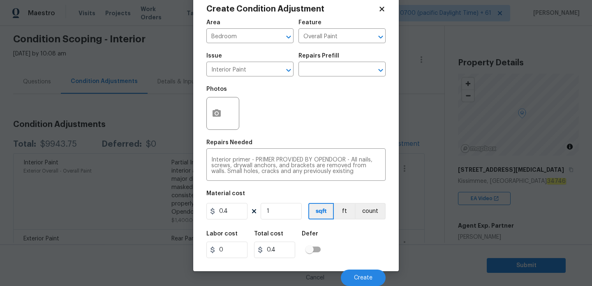
click at [264, 125] on div "Photos" at bounding box center [295, 107] width 179 height 53
click at [499, 204] on body "Maestro Visits Projects Work Orders Tasks 1 Properties Geo Assignments 516 Tamp…" at bounding box center [296, 143] width 592 height 286
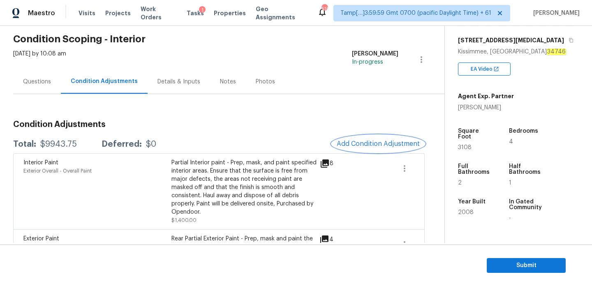
scroll to position [130, 0]
click at [381, 145] on span "Add Condition Adjustment" at bounding box center [378, 143] width 83 height 7
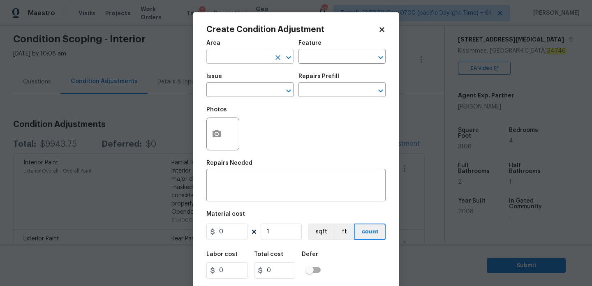
click at [255, 53] on input "text" at bounding box center [238, 57] width 64 height 13
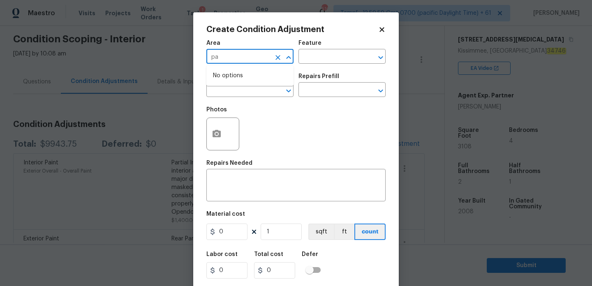
type input "p"
click at [239, 79] on li "Bedroom" at bounding box center [249, 76] width 87 height 14
type input "Bedroom"
click at [355, 57] on input "text" at bounding box center [331, 57] width 64 height 13
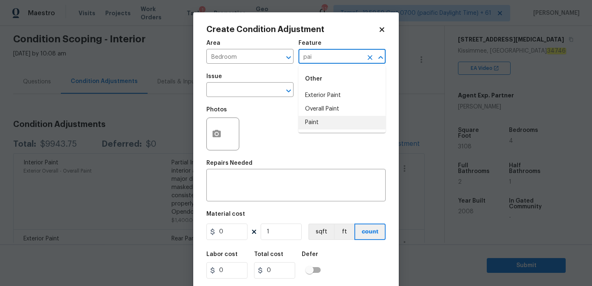
click at [332, 125] on li "Paint" at bounding box center [342, 123] width 87 height 14
type input "Paint"
click at [260, 97] on input "text" at bounding box center [238, 90] width 64 height 13
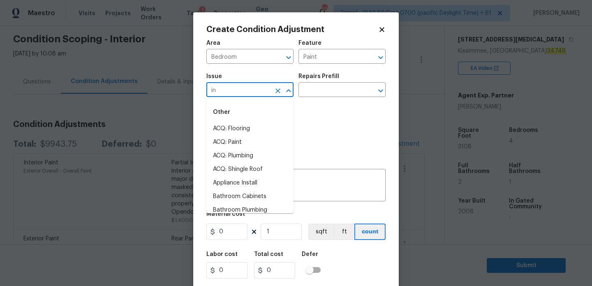
type input "i"
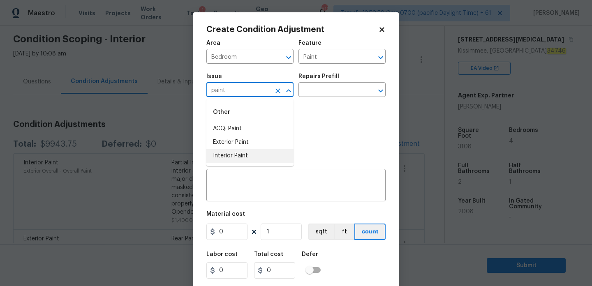
click at [237, 152] on li "Interior Paint" at bounding box center [249, 156] width 87 height 14
type input "Interior Paint"
click at [331, 90] on input "text" at bounding box center [331, 90] width 64 height 13
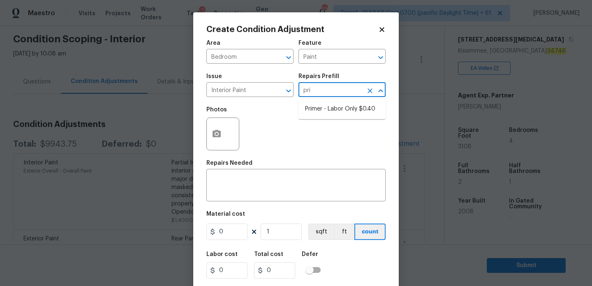
type input "prim"
click at [339, 108] on li "Primer - Labor Only $0.40" at bounding box center [342, 109] width 87 height 14
type input "Overall Paint"
type textarea "Interior primer - PRIMER PROVIDED BY OPENDOOR - All nails, screws, drywall anch…"
type input "0.4"
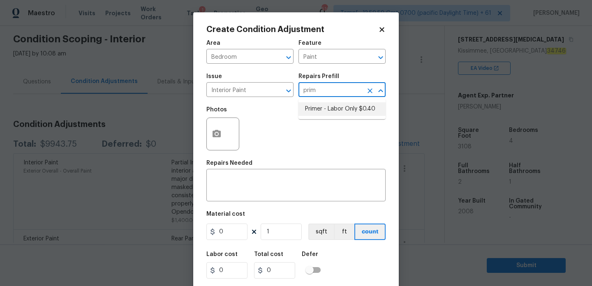
type input "0.4"
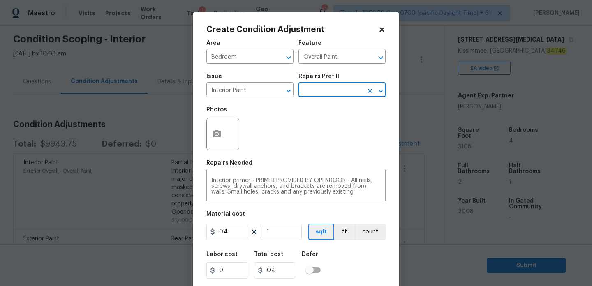
scroll to position [21, 0]
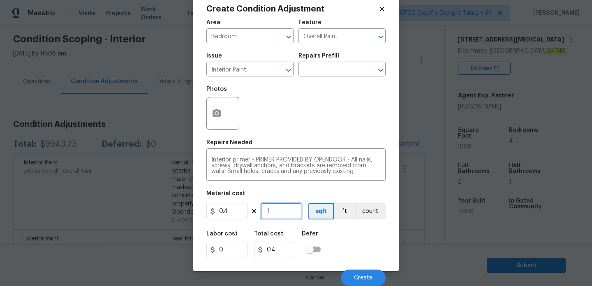
click at [278, 213] on input "1" at bounding box center [281, 211] width 41 height 16
type input "0"
type input "7"
type input "2.8"
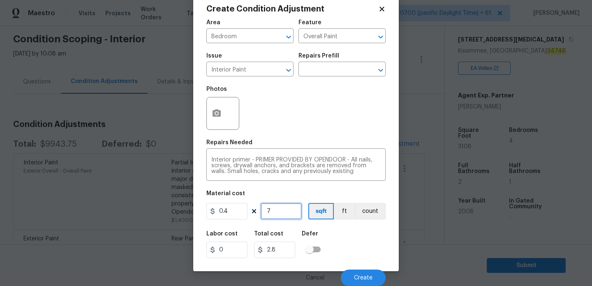
type input "79"
type input "31.6"
type input "795"
type input "318"
type input "795"
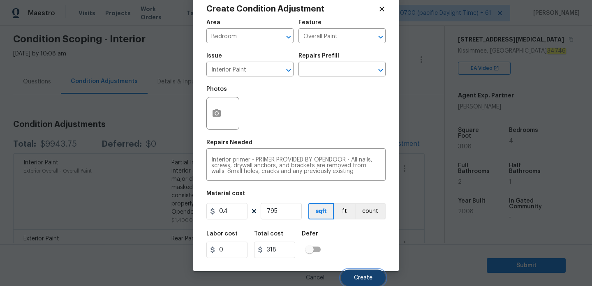
click at [364, 275] on span "Create" at bounding box center [363, 278] width 19 height 6
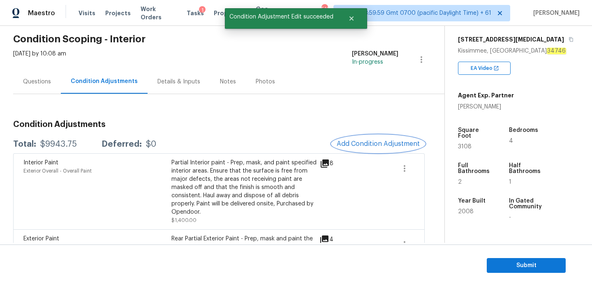
scroll to position [0, 0]
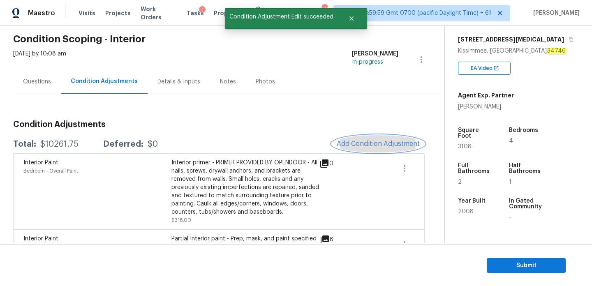
click at [378, 140] on span "Add Condition Adjustment" at bounding box center [378, 143] width 83 height 7
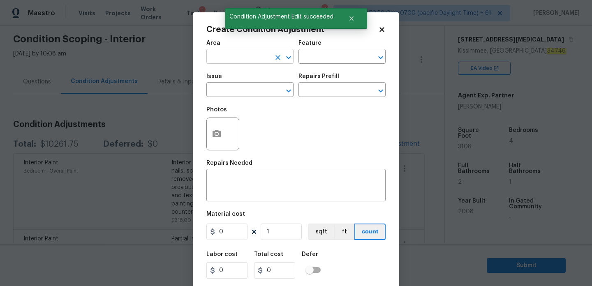
click at [252, 52] on input "text" at bounding box center [238, 57] width 64 height 13
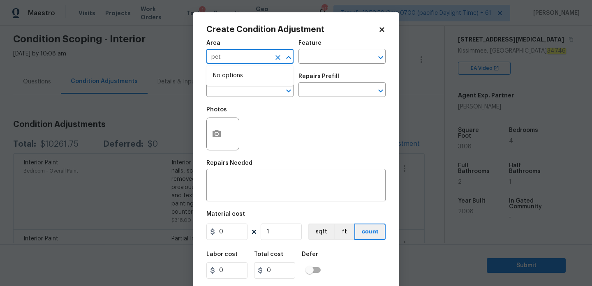
type input "pet"
type input "d"
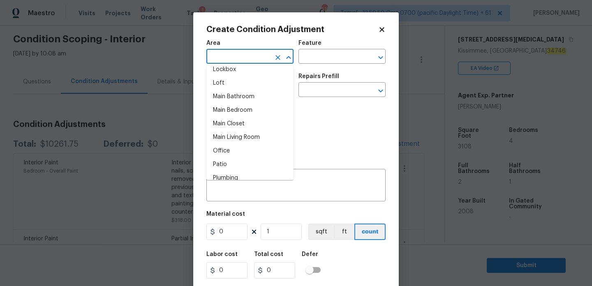
scroll to position [480, 0]
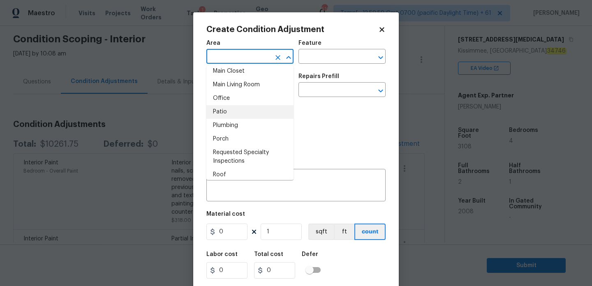
click at [248, 55] on input "text" at bounding box center [238, 57] width 64 height 13
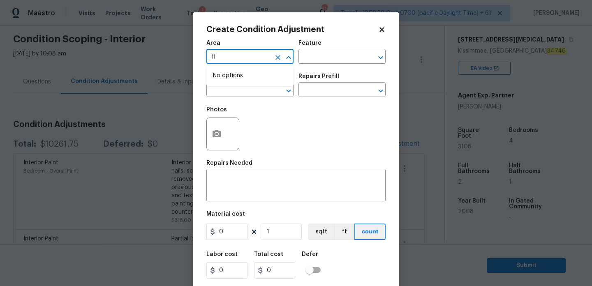
type input "f"
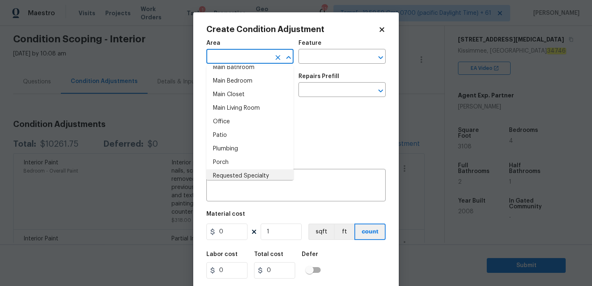
scroll to position [455, 0]
click at [257, 136] on li "Patio" at bounding box center [249, 137] width 87 height 14
type input "Patio"
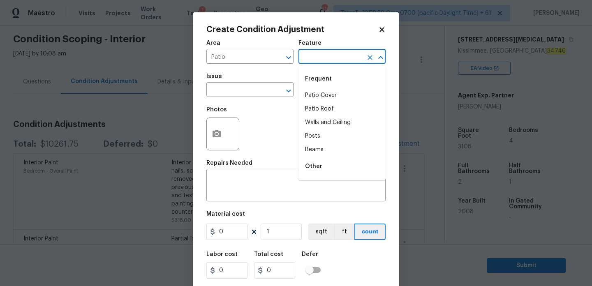
click at [356, 52] on input "text" at bounding box center [331, 57] width 64 height 13
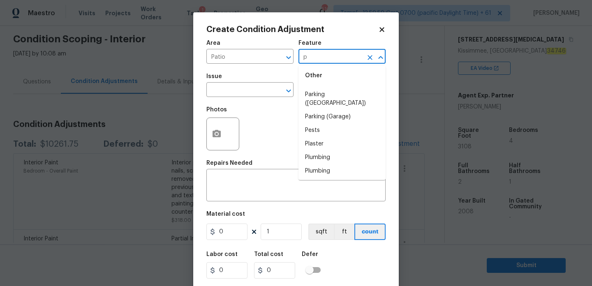
scroll to position [0, 0]
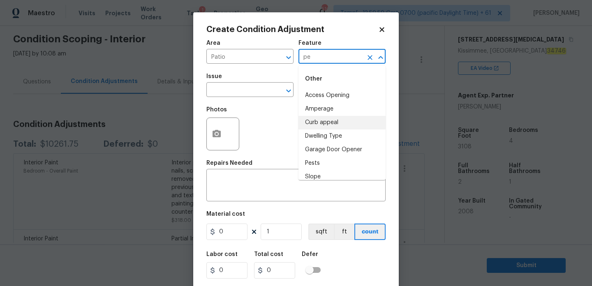
type input "p"
click at [336, 110] on li "Exterior Door" at bounding box center [342, 109] width 87 height 14
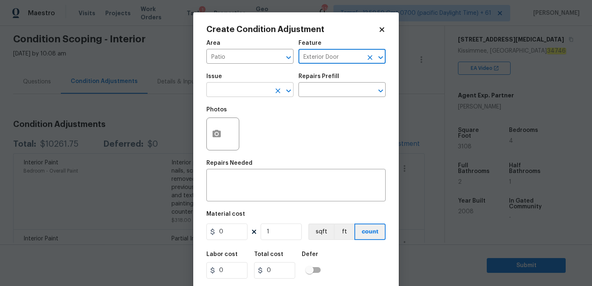
type input "Exterior Door"
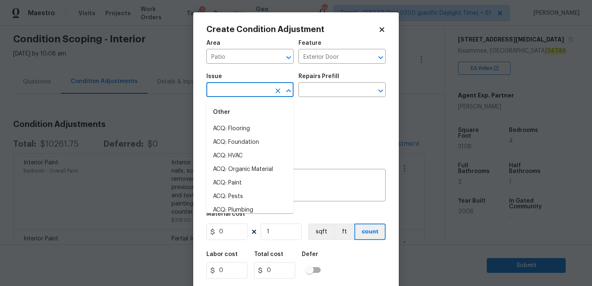
click at [258, 90] on input "text" at bounding box center [238, 90] width 64 height 13
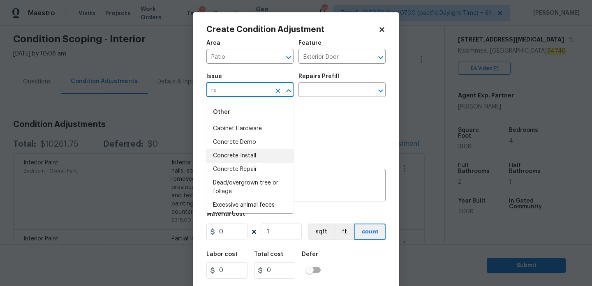
type input "r"
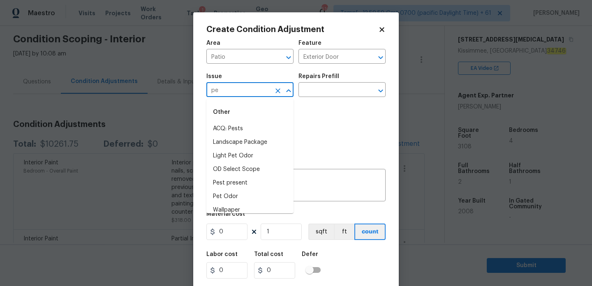
type input "p"
click at [261, 140] on li "Exterior Door Hardware" at bounding box center [249, 142] width 87 height 14
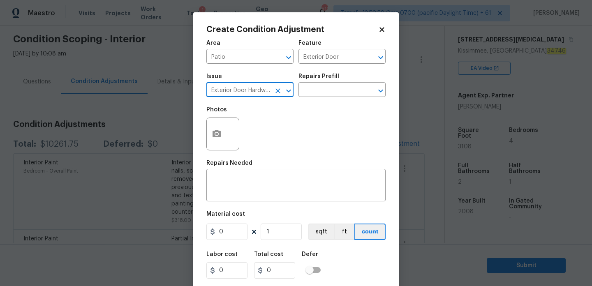
type input "Exterior Door Hardware"
click at [351, 83] on div "Repairs Prefill" at bounding box center [342, 79] width 87 height 11
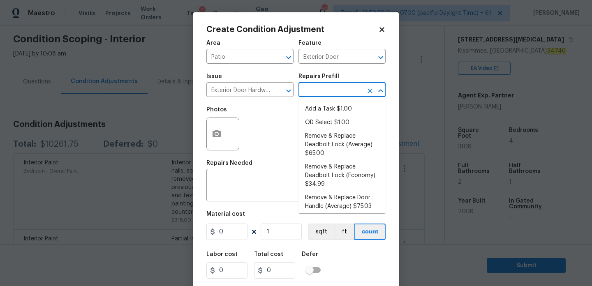
click at [351, 89] on input "text" at bounding box center [331, 90] width 64 height 13
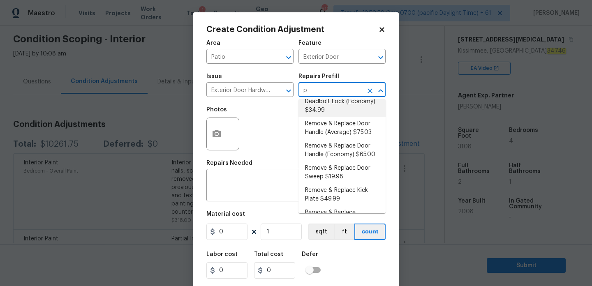
scroll to position [0, 0]
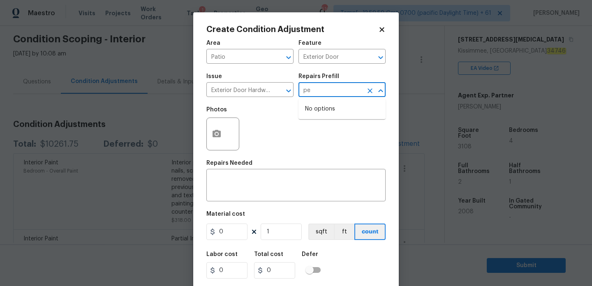
type input "p"
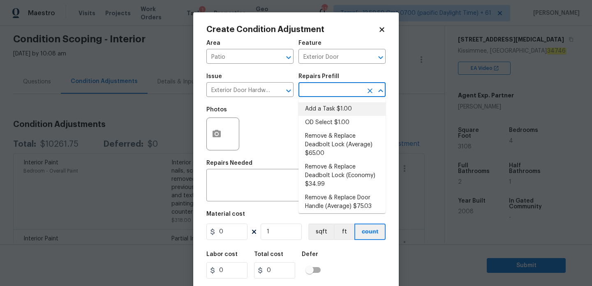
click at [378, 32] on icon at bounding box center [381, 29] width 7 height 7
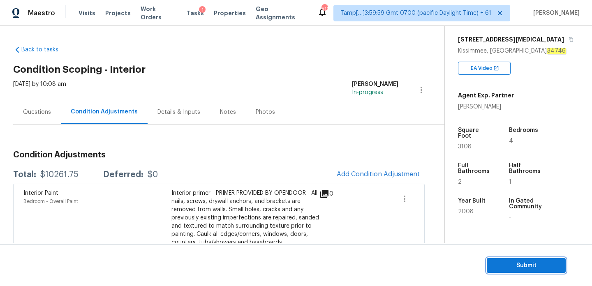
click at [523, 263] on span "Submit" at bounding box center [527, 266] width 66 height 10
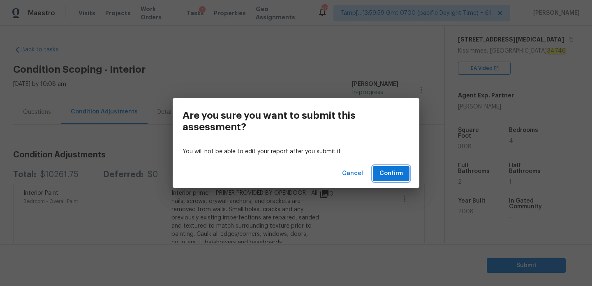
click at [401, 172] on span "Confirm" at bounding box center [391, 174] width 23 height 10
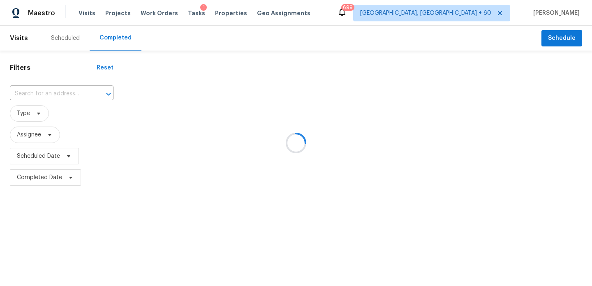
click at [49, 93] on div at bounding box center [296, 143] width 592 height 286
click at [60, 95] on div at bounding box center [296, 143] width 592 height 286
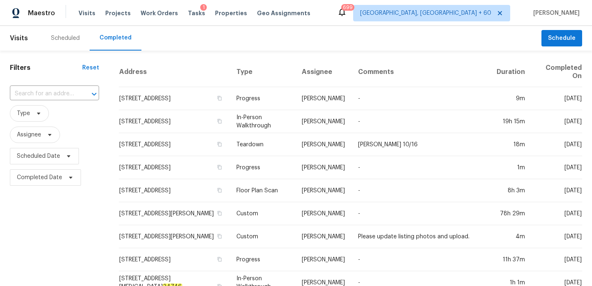
click at [60, 95] on input "text" at bounding box center [43, 94] width 66 height 13
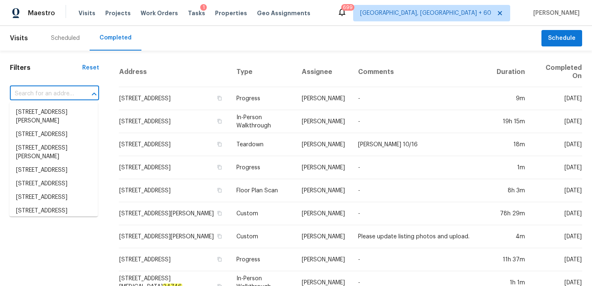
paste input "[STREET_ADDRESS][MEDICAL_DATA]"
type input "[STREET_ADDRESS][MEDICAL_DATA]"
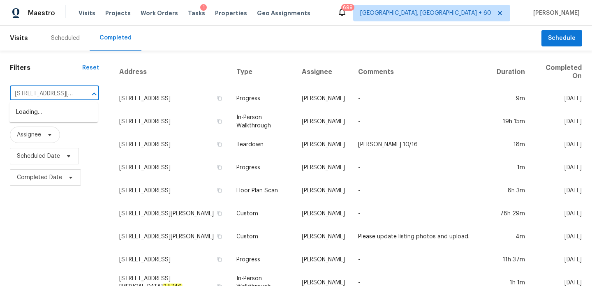
scroll to position [0, 48]
click at [53, 114] on span "[STREET_ADDRESS][MEDICAL_DATA]" at bounding box center [53, 116] width 75 height 17
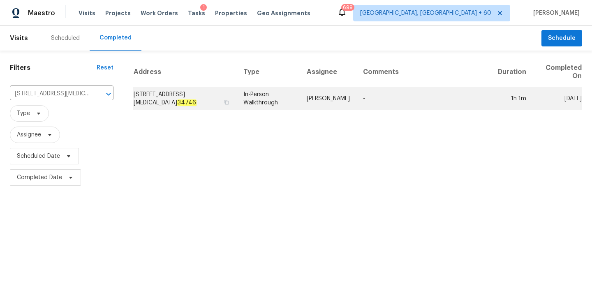
click at [183, 94] on td "[STREET_ADDRESS][MEDICAL_DATA]" at bounding box center [185, 98] width 104 height 23
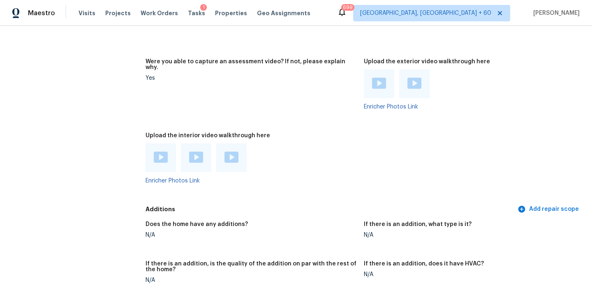
scroll to position [1880, 0]
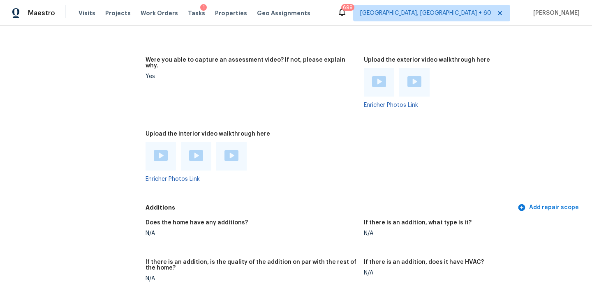
click at [195, 150] on img at bounding box center [196, 155] width 14 height 11
click at [160, 150] on img at bounding box center [161, 155] width 14 height 11
click at [239, 142] on div at bounding box center [231, 156] width 30 height 29
click at [230, 150] on img at bounding box center [232, 155] width 14 height 11
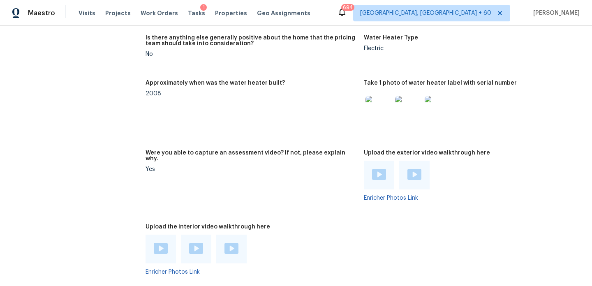
scroll to position [1883, 0]
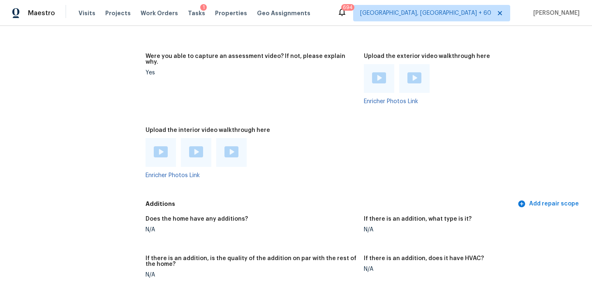
click at [383, 72] on img at bounding box center [379, 77] width 14 height 11
click at [416, 72] on img at bounding box center [415, 77] width 14 height 11
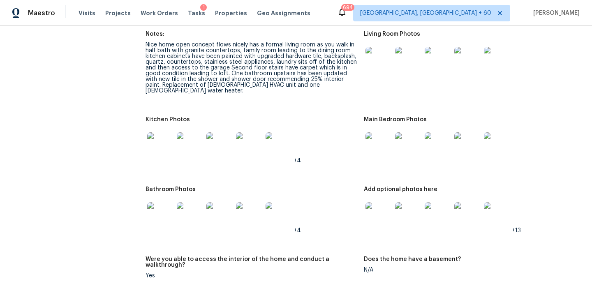
scroll to position [1295, 0]
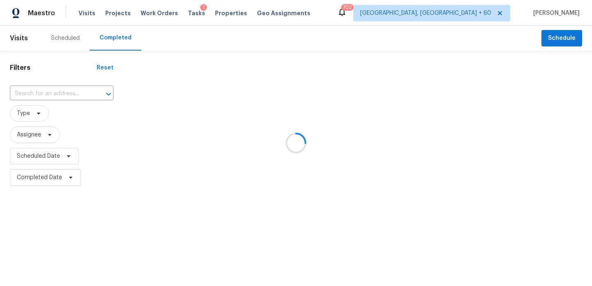
click at [65, 94] on div at bounding box center [296, 143] width 592 height 286
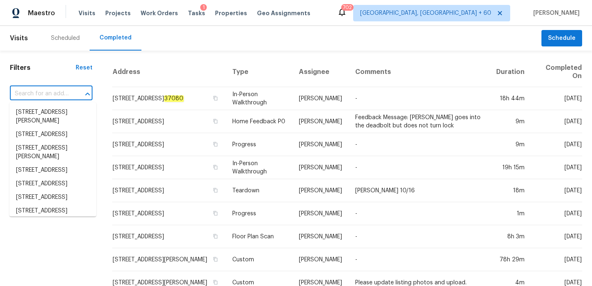
click at [65, 94] on input "text" at bounding box center [40, 94] width 60 height 13
paste input "[STREET_ADDRESS][MEDICAL_DATA]"
type input "[STREET_ADDRESS][MEDICAL_DATA]"
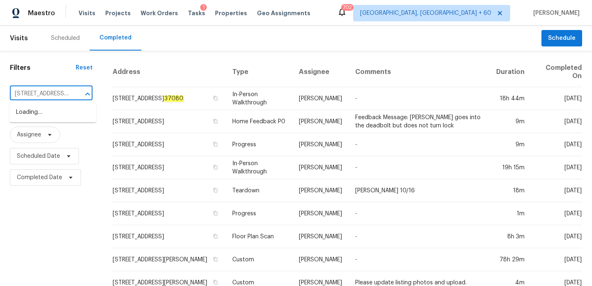
scroll to position [0, 49]
click at [42, 111] on span "[STREET_ADDRESS][MEDICAL_DATA]" at bounding box center [53, 116] width 74 height 17
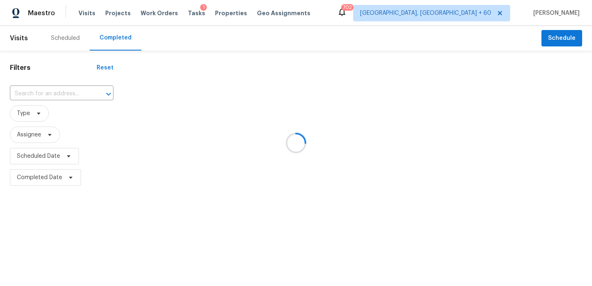
type input "[STREET_ADDRESS][MEDICAL_DATA]"
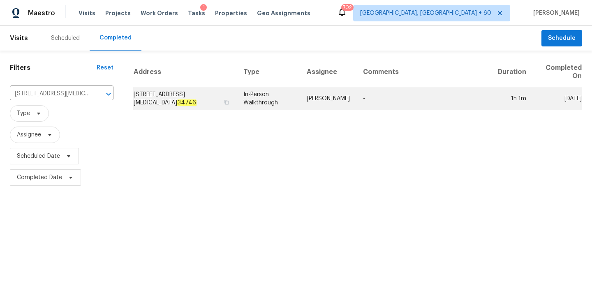
click at [135, 93] on td "[STREET_ADDRESS][MEDICAL_DATA]" at bounding box center [185, 98] width 104 height 23
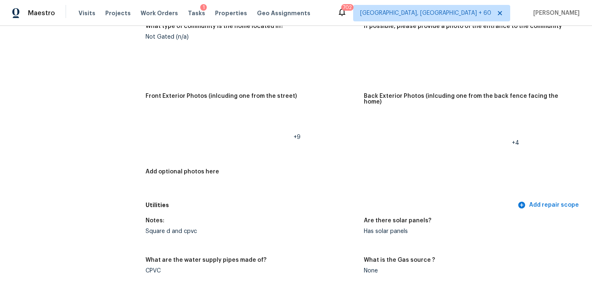
scroll to position [408, 0]
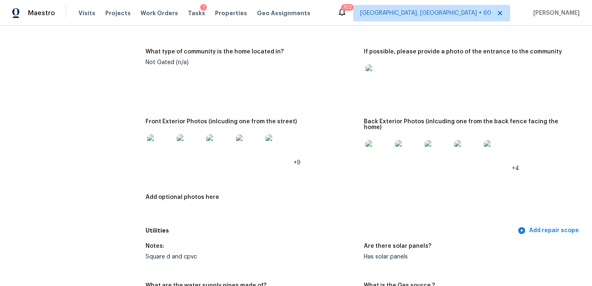
click at [376, 149] on img at bounding box center [379, 153] width 26 height 26
click at [379, 155] on img at bounding box center [379, 153] width 26 height 26
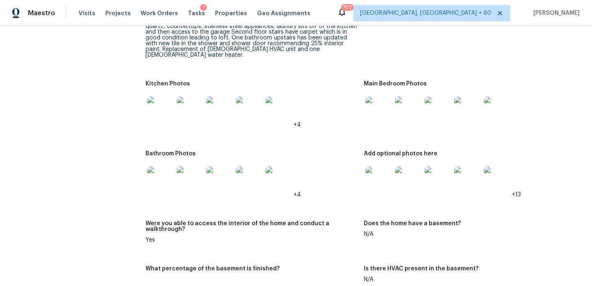
scroll to position [1218, 0]
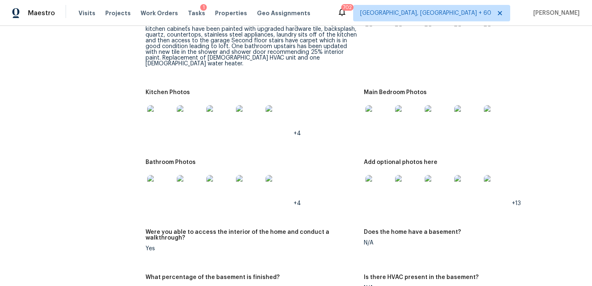
click at [375, 110] on img at bounding box center [379, 118] width 26 height 26
click at [434, 175] on img at bounding box center [438, 188] width 26 height 26
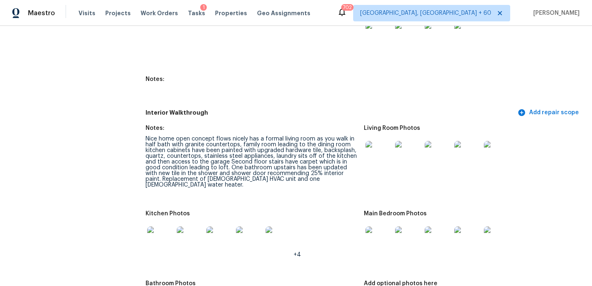
scroll to position [1361, 0]
